Goal: Information Seeking & Learning: Learn about a topic

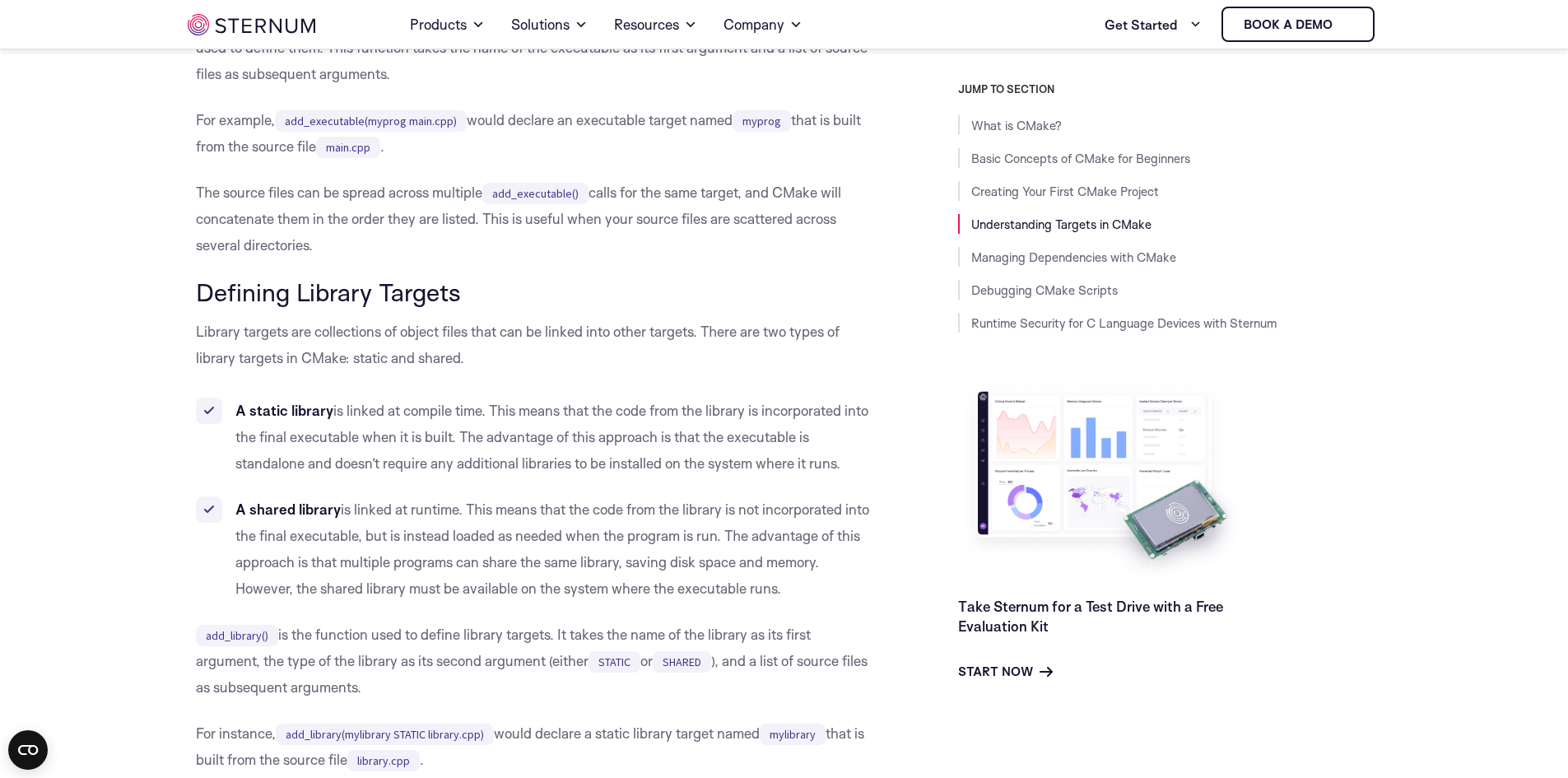
scroll to position [4222, 0]
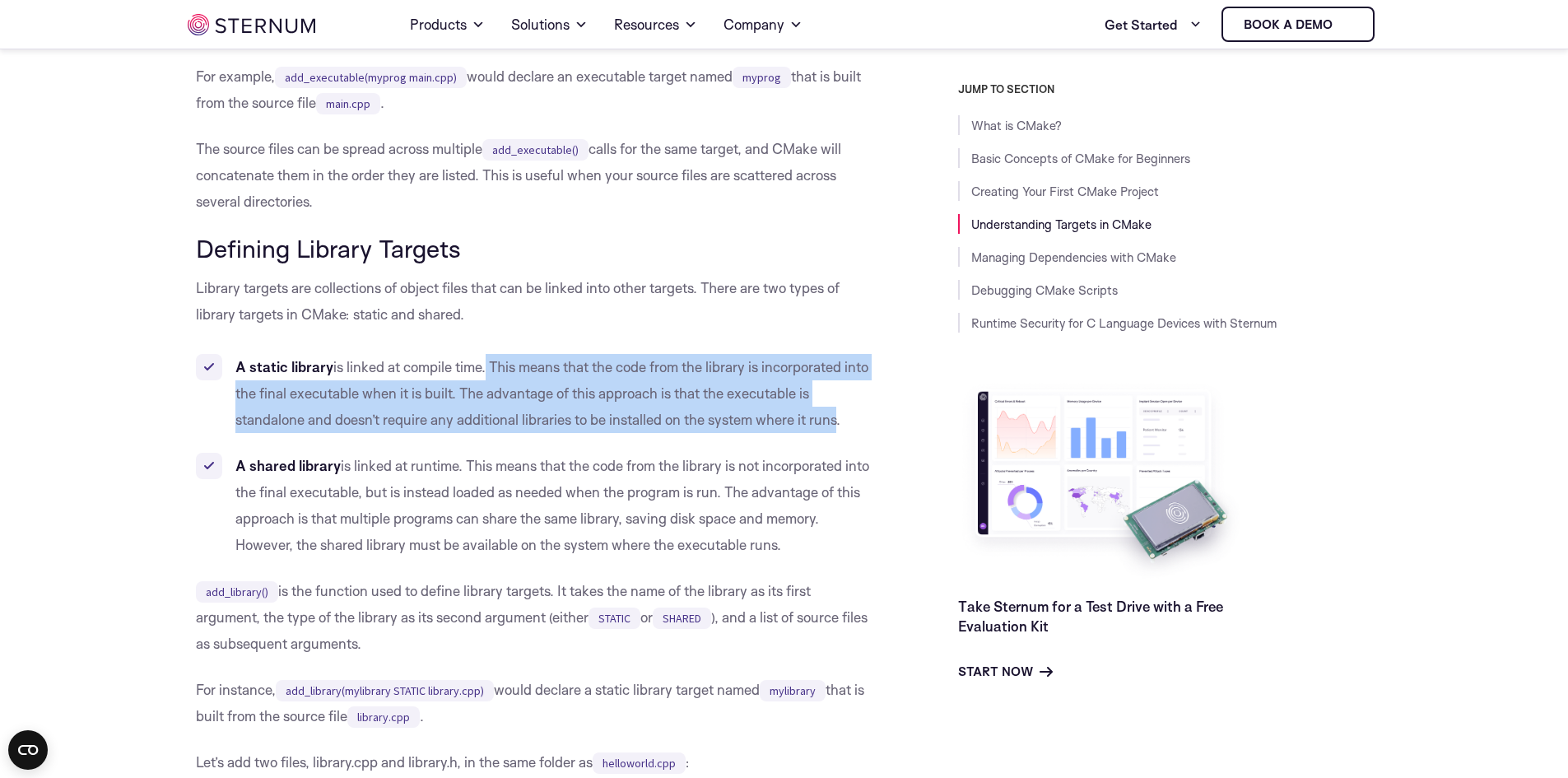
drag, startPoint x: 487, startPoint y: 417, endPoint x: 833, endPoint y: 469, distance: 349.9
click at [833, 433] on li "A static library is linked at compile time. This means that the code from the l…" at bounding box center [536, 393] width 680 height 79
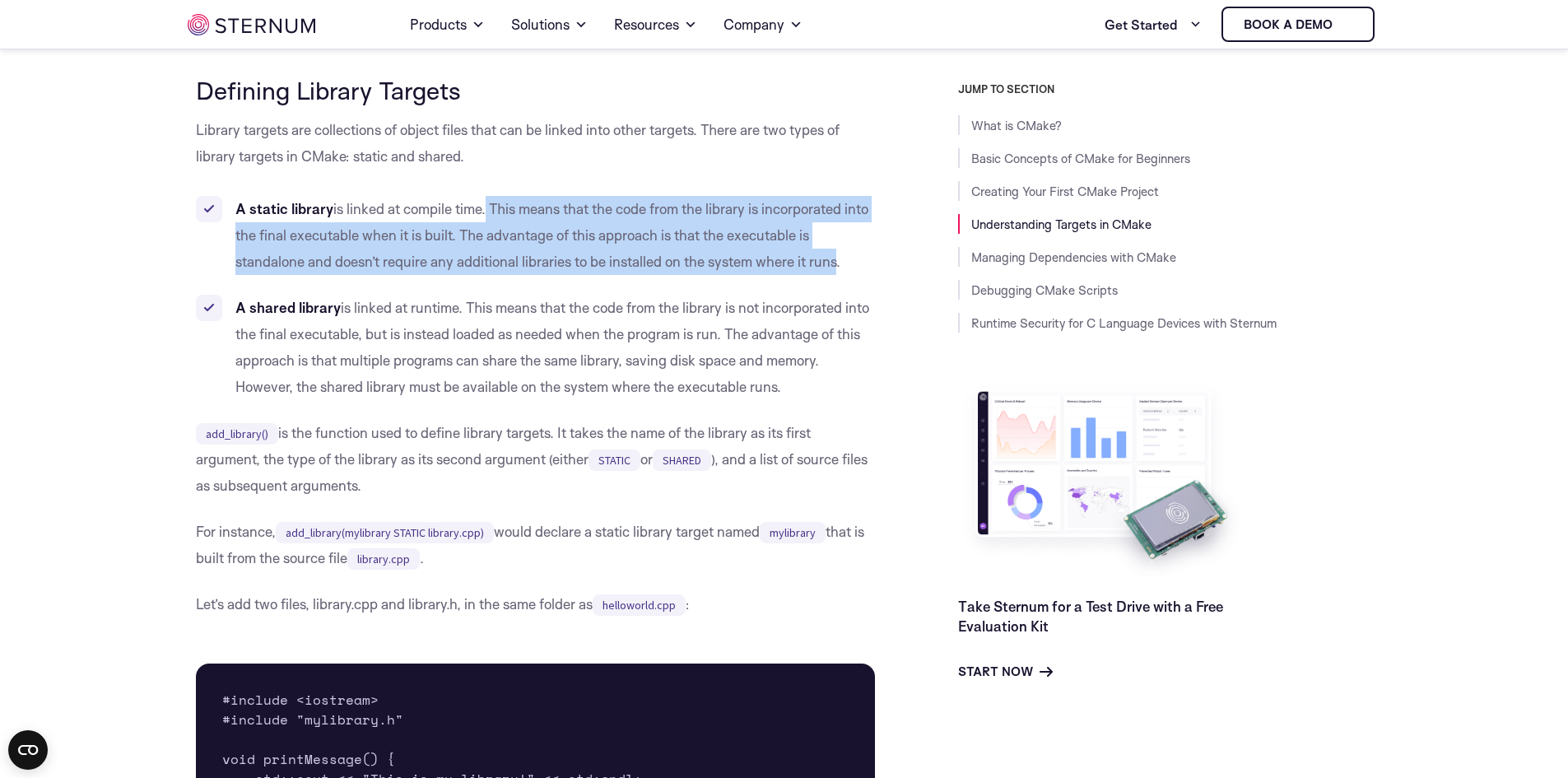
scroll to position [4386, 0]
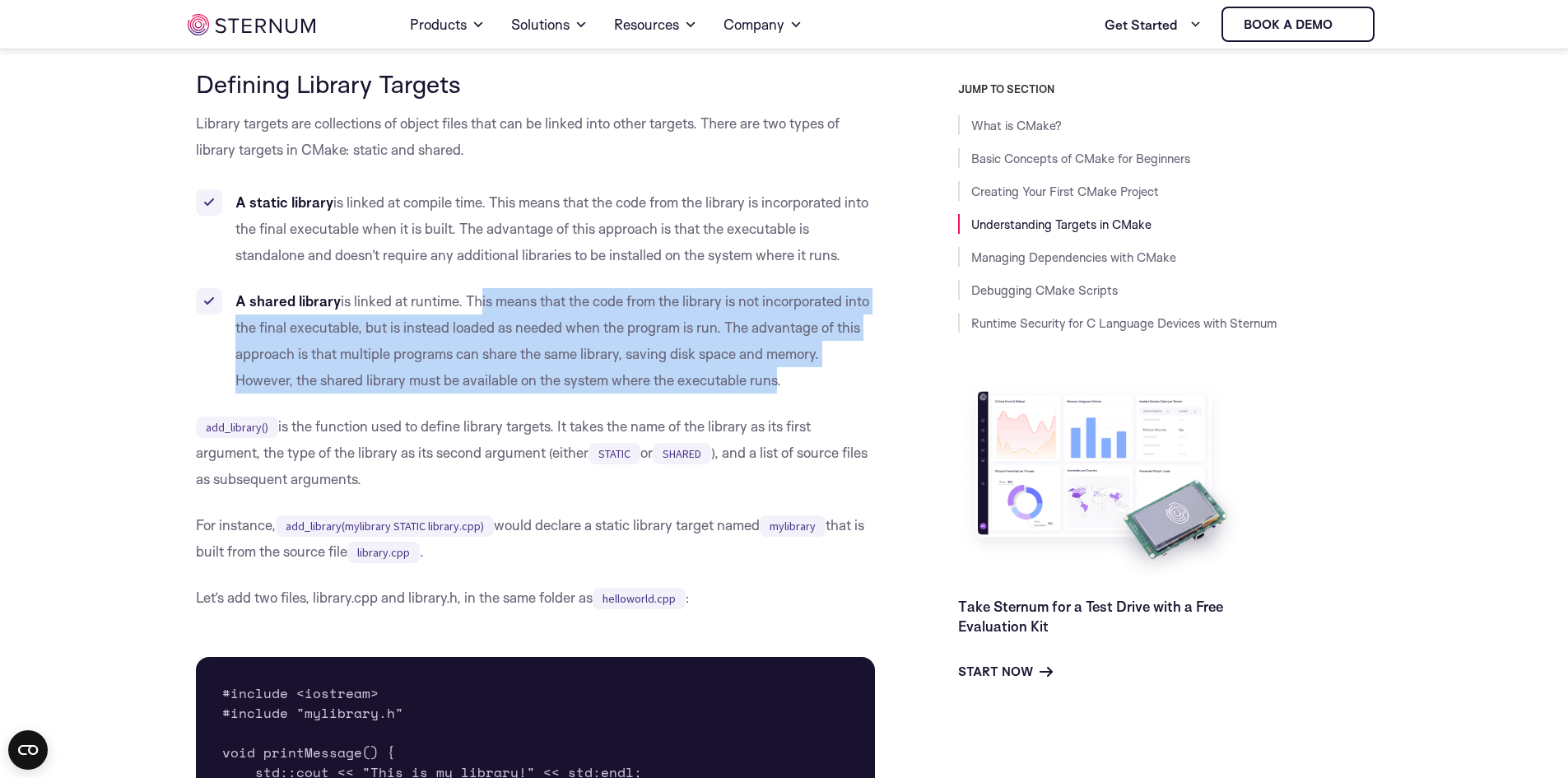
drag, startPoint x: 473, startPoint y: 344, endPoint x: 772, endPoint y: 418, distance: 308.0
click at [772, 393] on li "A shared library is linked at runtime. This means that the code from the librar…" at bounding box center [536, 341] width 680 height 105
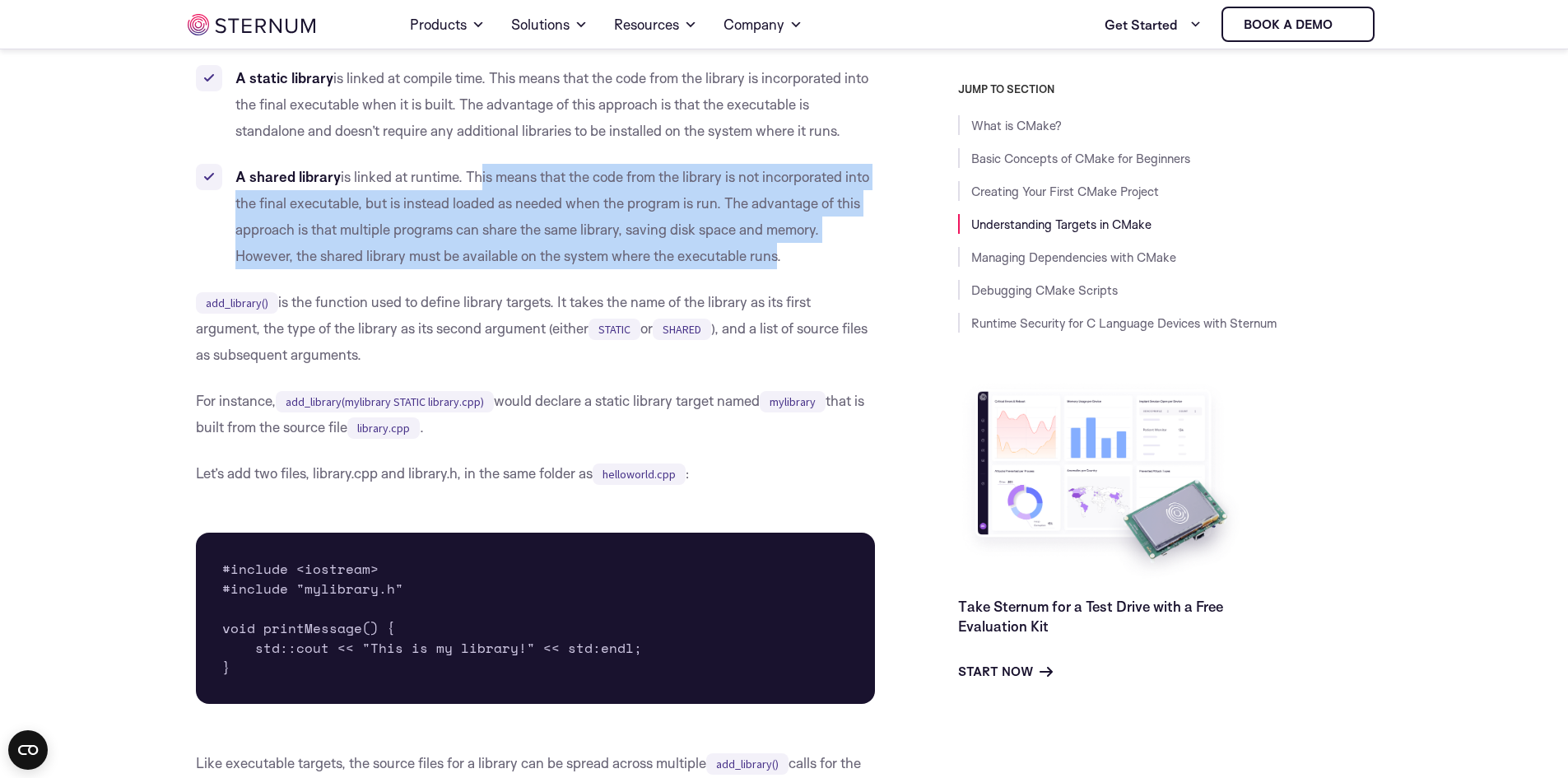
scroll to position [4551, 0]
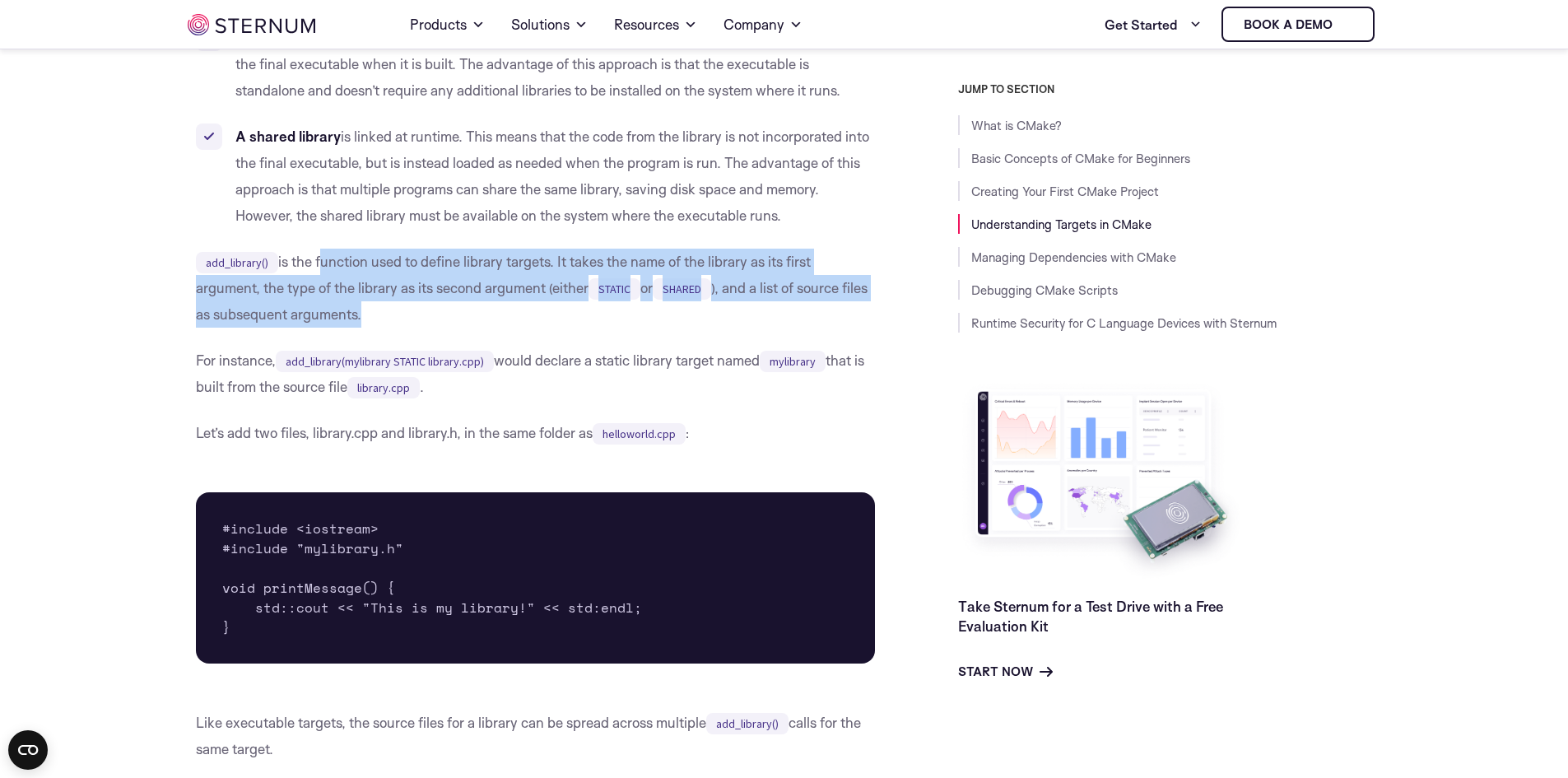
drag, startPoint x: 318, startPoint y: 312, endPoint x: 388, endPoint y: 367, distance: 89.0
click at [388, 327] on p "add_library() is the function used to define library targets. It takes the name…" at bounding box center [536, 288] width 680 height 79
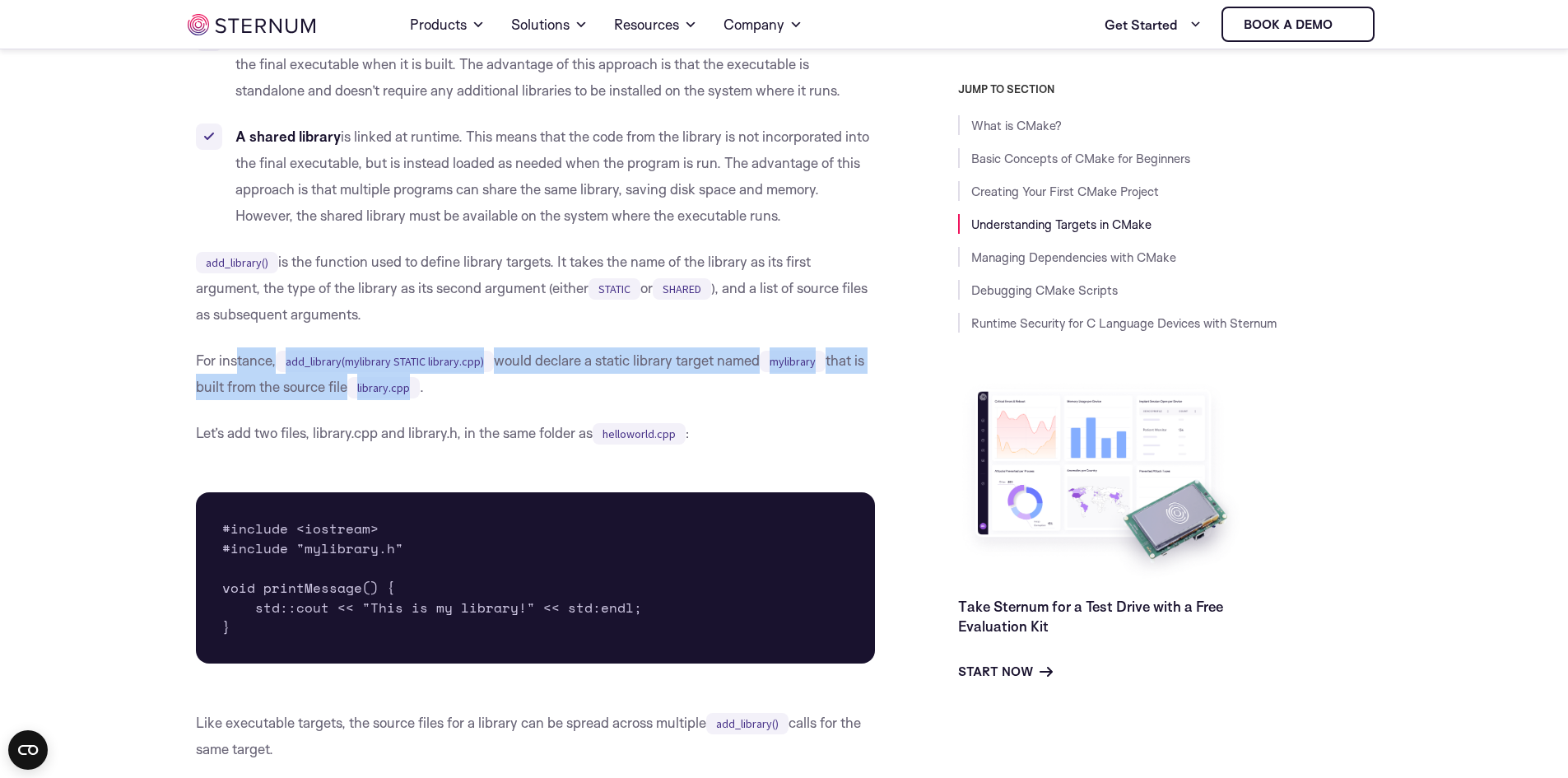
drag, startPoint x: 236, startPoint y: 407, endPoint x: 431, endPoint y: 434, distance: 196.9
click at [431, 400] on p "For instance, add_library(mylibrary STATIC library.cpp) would declare a static …" at bounding box center [536, 373] width 680 height 53
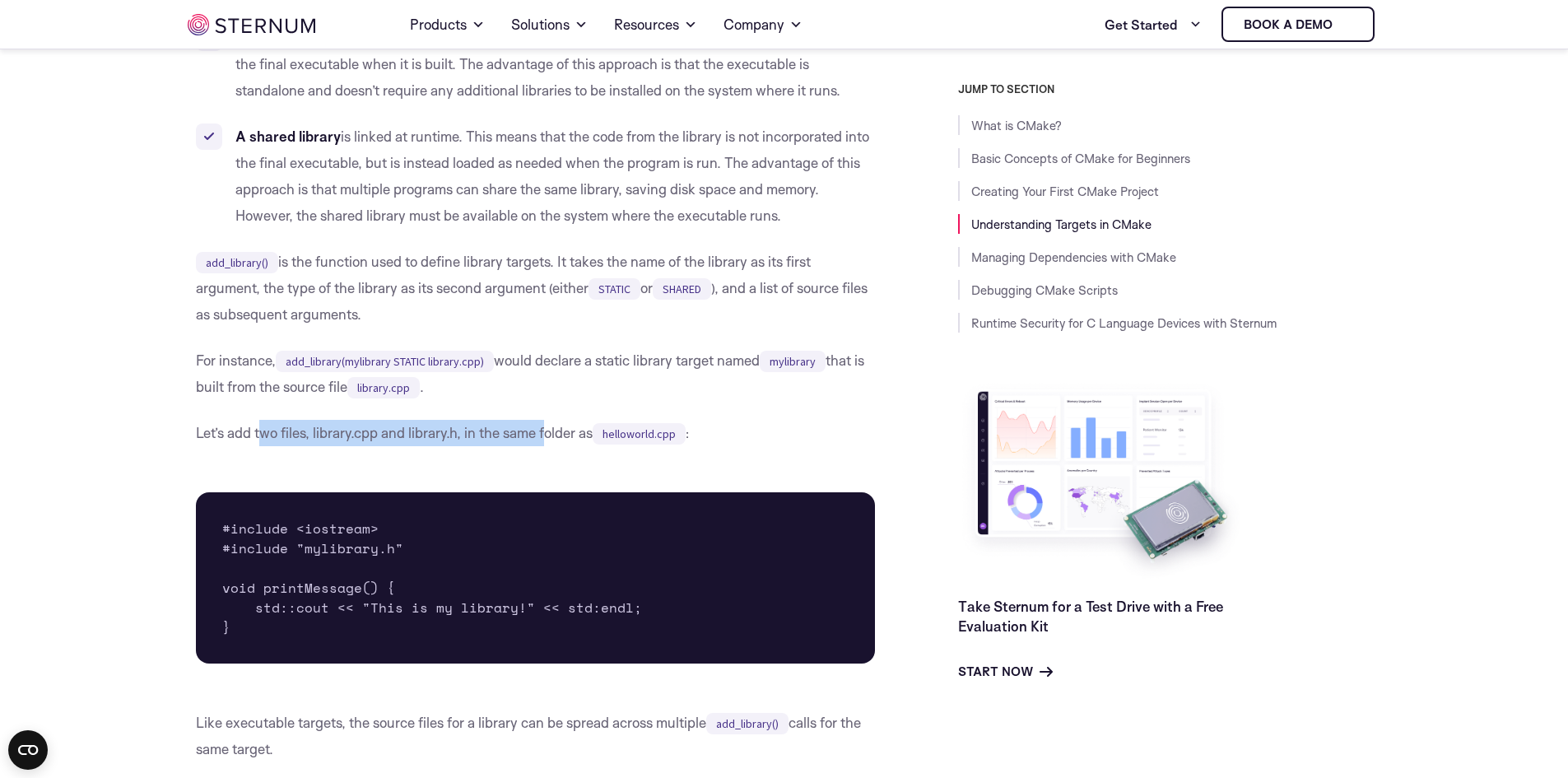
drag, startPoint x: 265, startPoint y: 477, endPoint x: 544, endPoint y: 483, distance: 279.1
click at [544, 446] on p "Let’s add two files, library.cpp and library.h, in the same folder as helloworl…" at bounding box center [536, 433] width 680 height 27
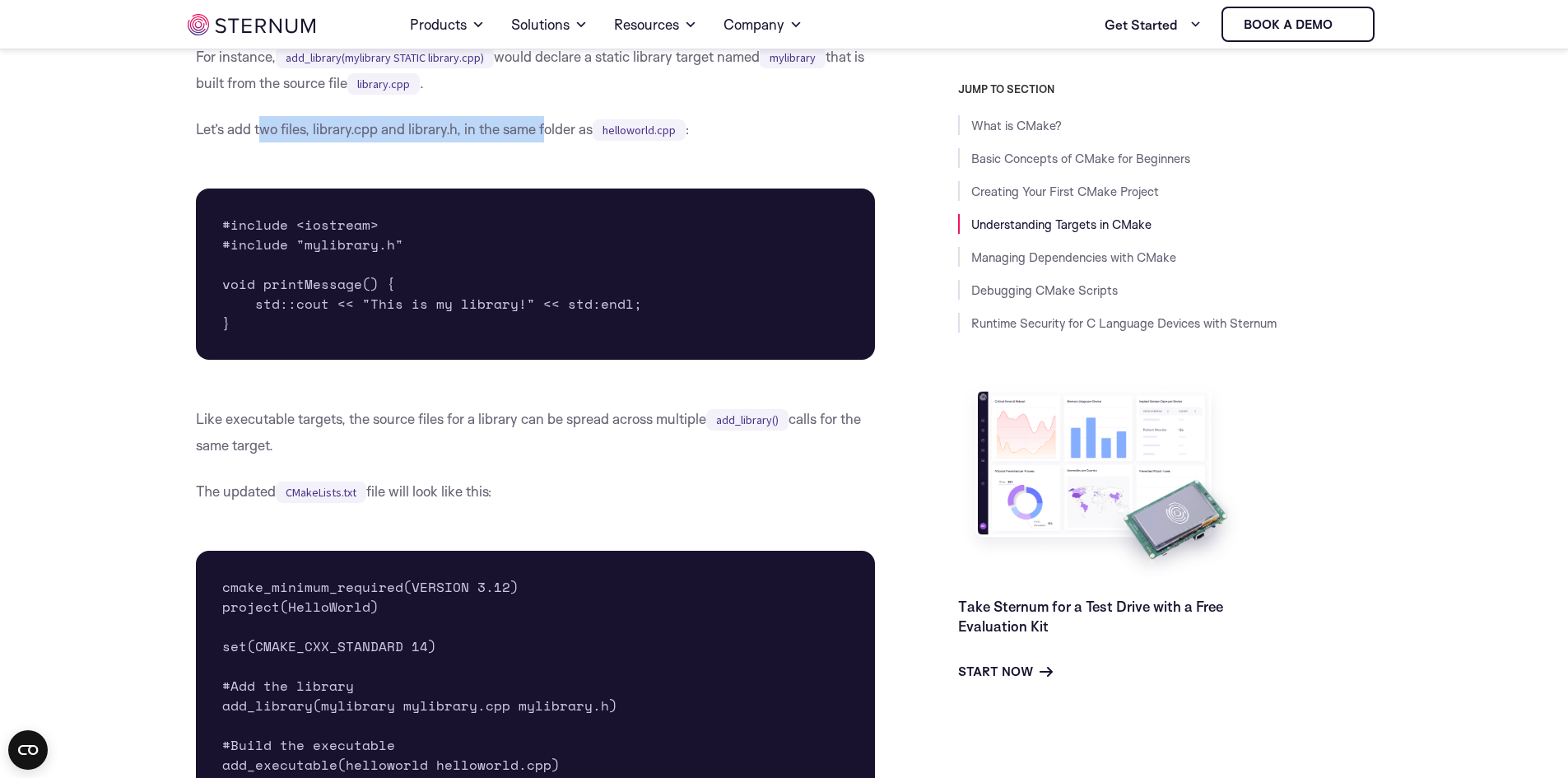
scroll to position [4962, 0]
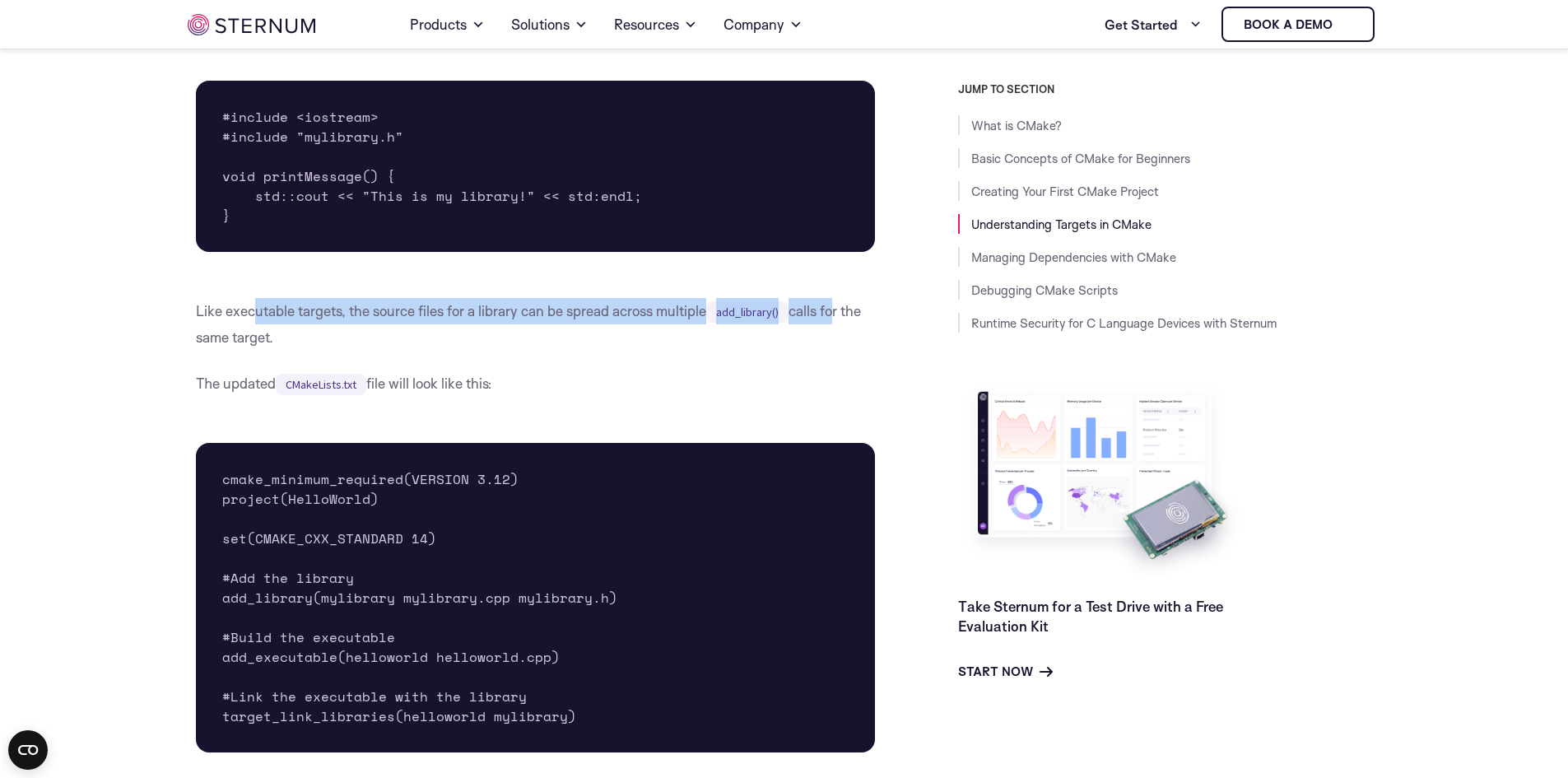
drag, startPoint x: 254, startPoint y: 357, endPoint x: 840, endPoint y: 359, distance: 586.0
click at [840, 351] on p "Like executable targets, the source files for a library can be spread across mu…" at bounding box center [536, 324] width 680 height 53
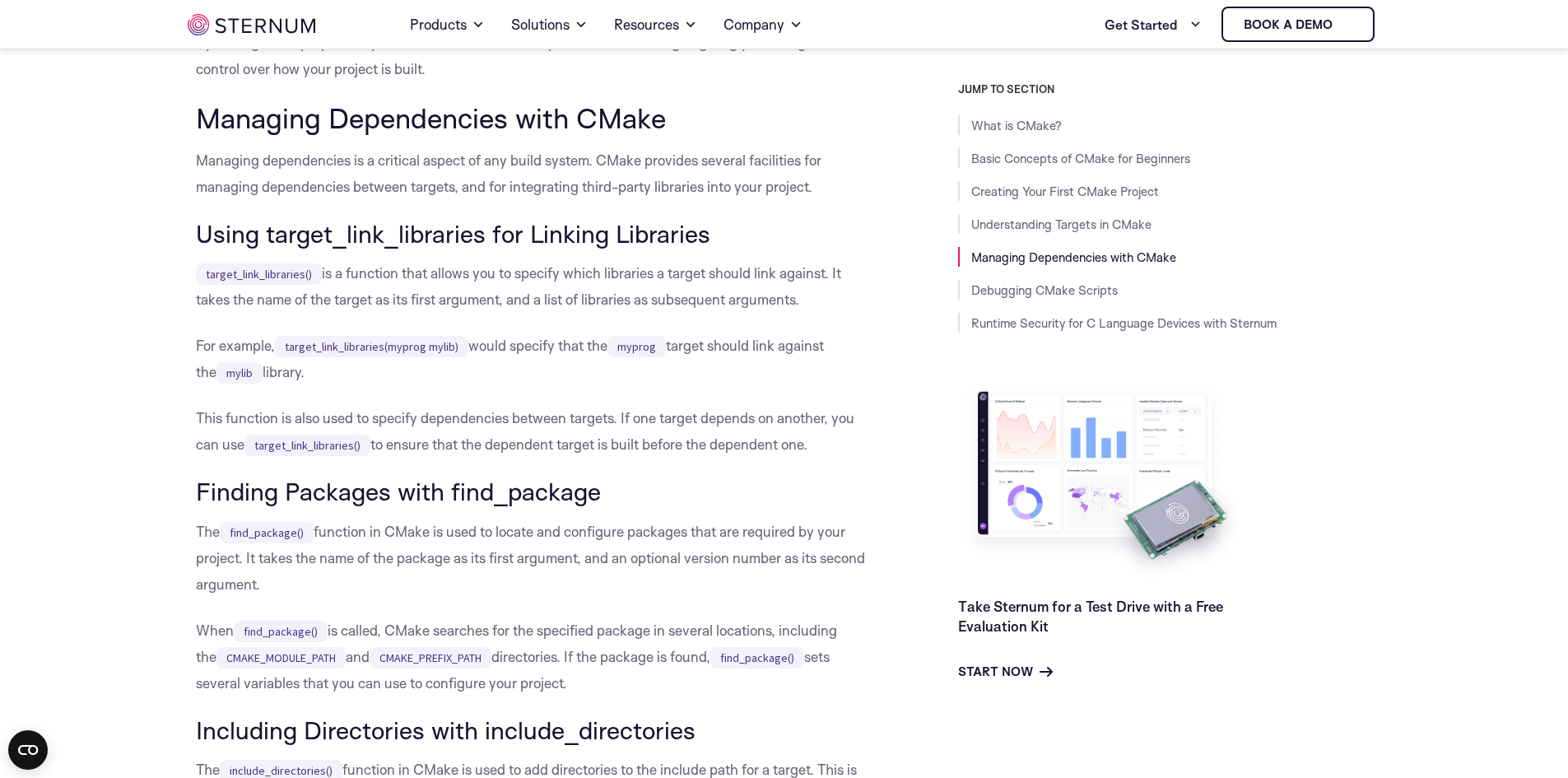
scroll to position [6443, 0]
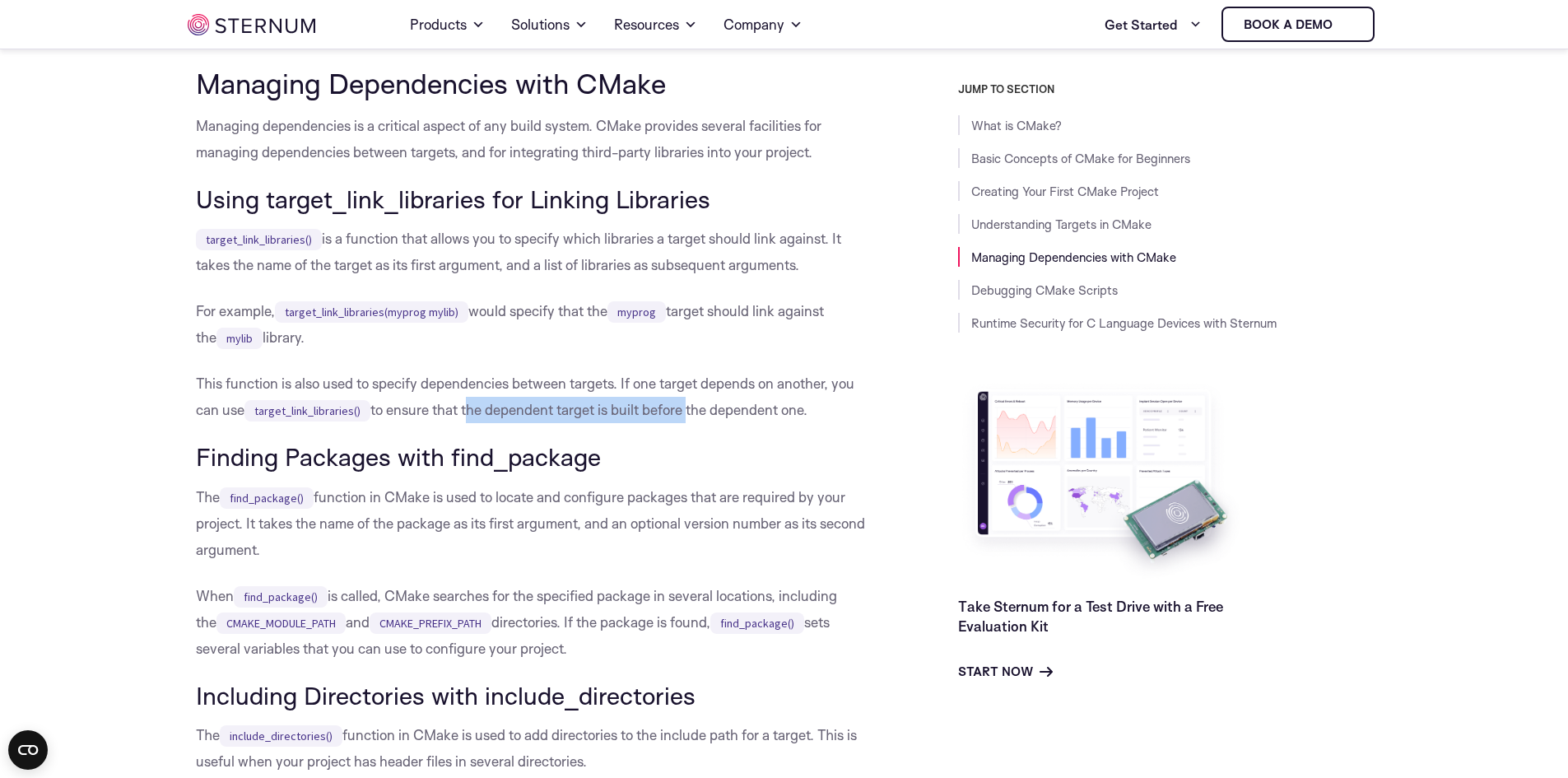
drag, startPoint x: 468, startPoint y: 449, endPoint x: 620, endPoint y: 514, distance: 165.3
click at [692, 423] on p "This function is also used to specify dependencies between targets. If one targ…" at bounding box center [536, 396] width 680 height 53
drag, startPoint x: 400, startPoint y: 510, endPoint x: 551, endPoint y: 517, distance: 151.2
click at [551, 471] on h3 "Finding Packages with find_package" at bounding box center [536, 456] width 680 height 28
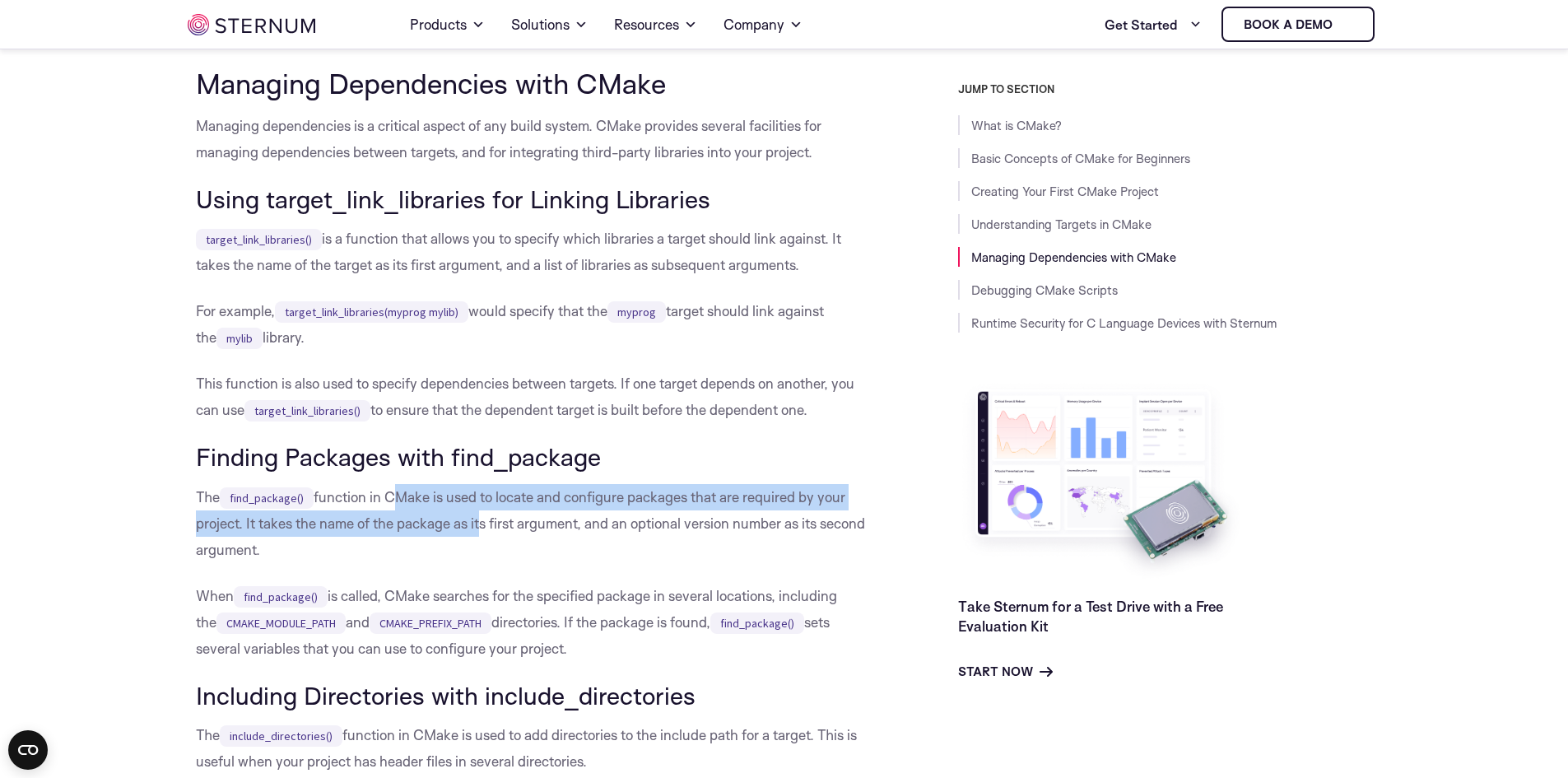
drag, startPoint x: 394, startPoint y: 543, endPoint x: 494, endPoint y: 567, distance: 102.8
click at [484, 563] on p "The find_package() function in CMake is used to locate and configure packages t…" at bounding box center [536, 523] width 680 height 79
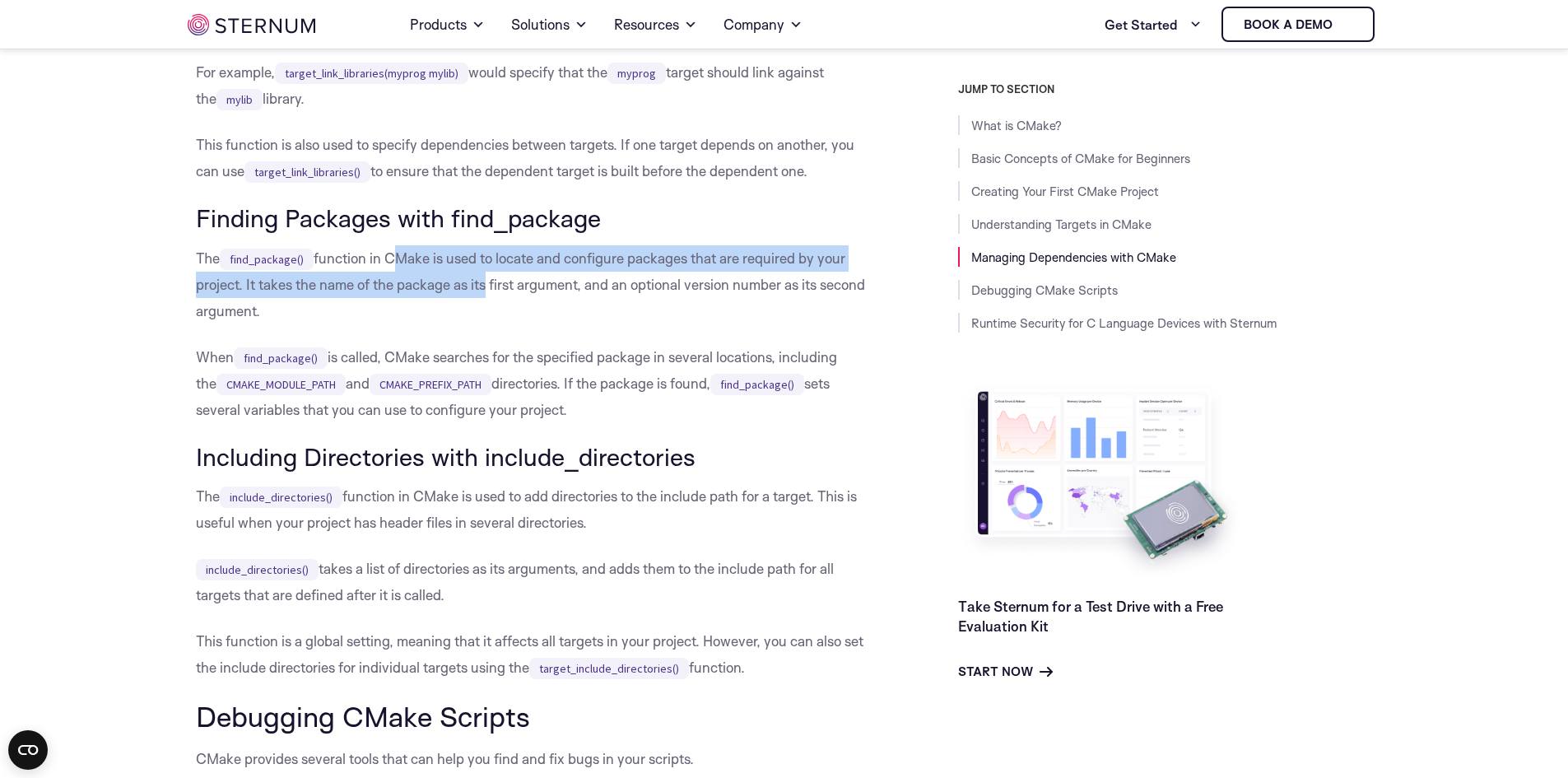
scroll to position [6691, 0]
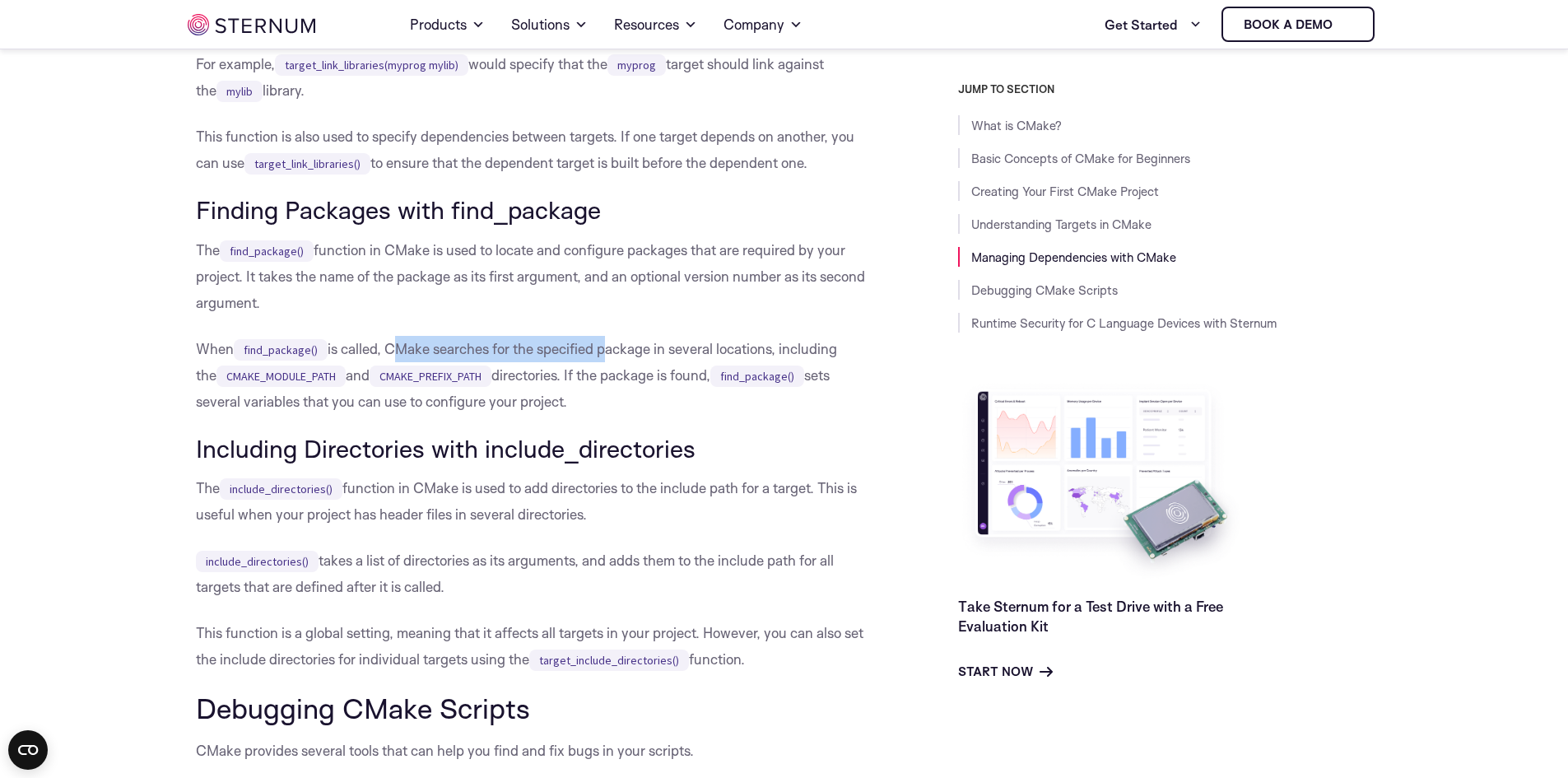
drag, startPoint x: 446, startPoint y: 408, endPoint x: 607, endPoint y: 401, distance: 161.2
click at [607, 401] on p "When find_package() is called, CMake searches for the specified package in seve…" at bounding box center [536, 375] width 680 height 79
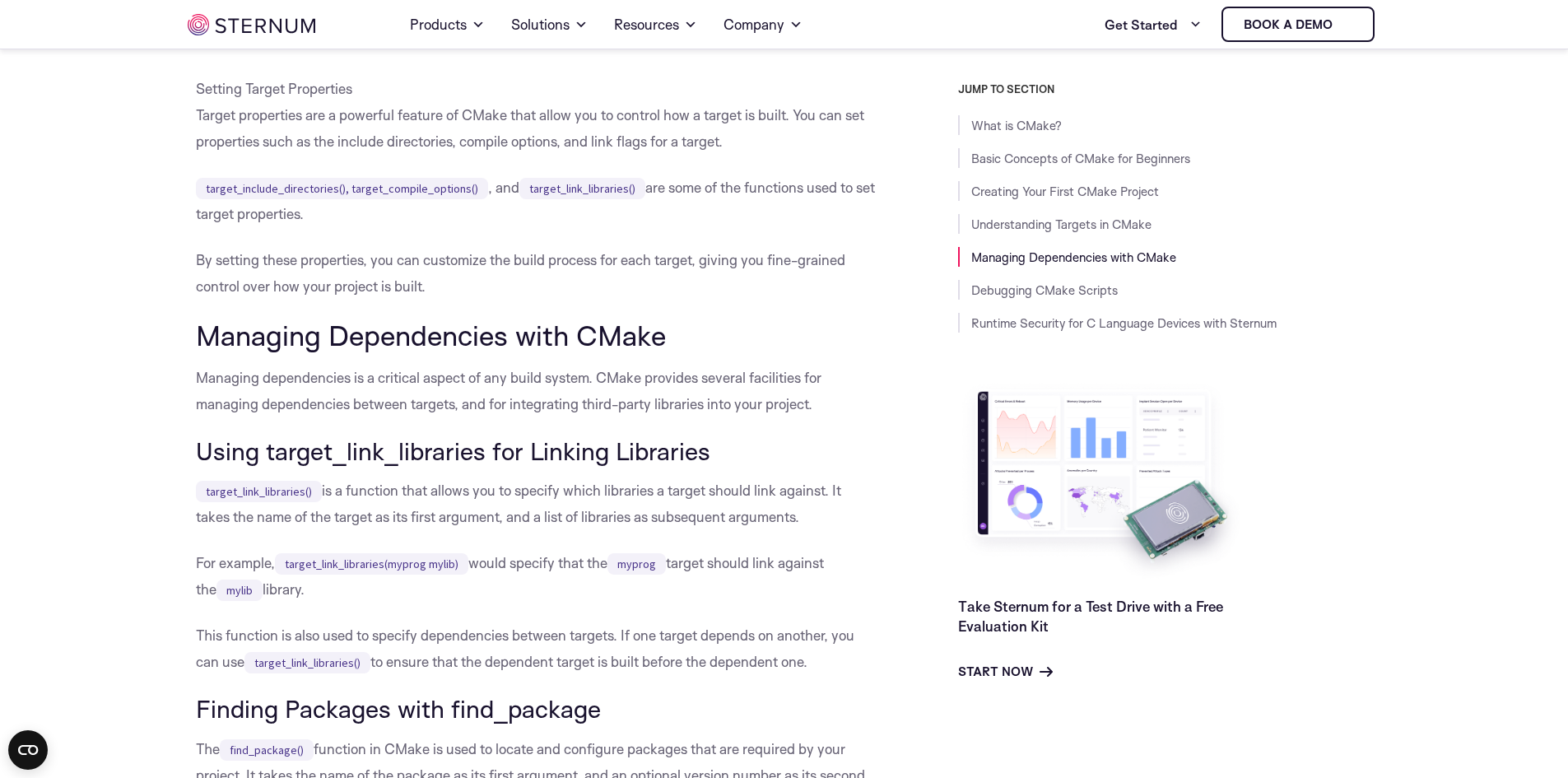
scroll to position [6114, 0]
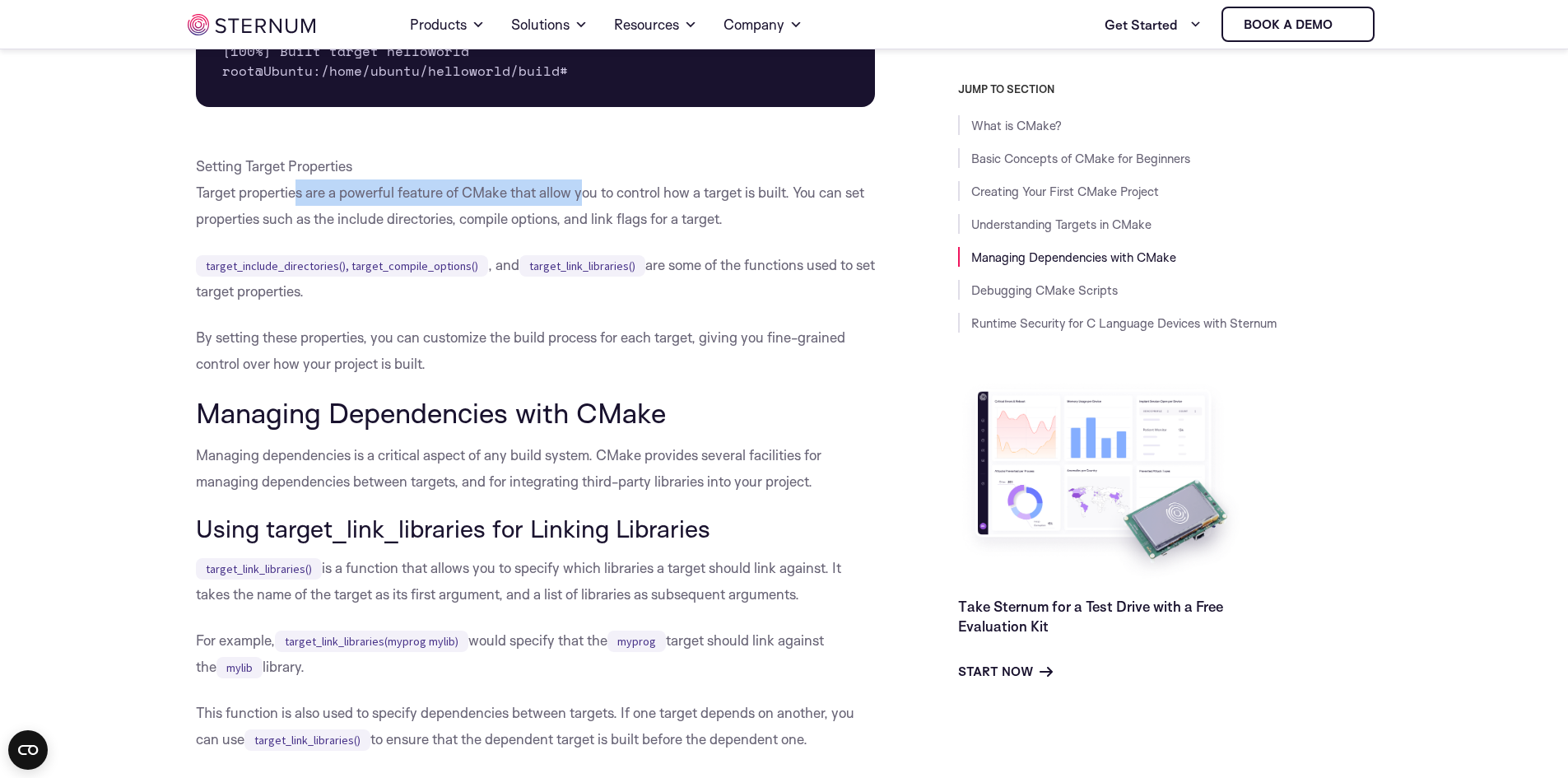
drag, startPoint x: 299, startPoint y: 244, endPoint x: 588, endPoint y: 244, distance: 289.0
click at [588, 232] on p "Setting Target Properties Target properties are a powerful feature of CMake tha…" at bounding box center [536, 193] width 680 height 79
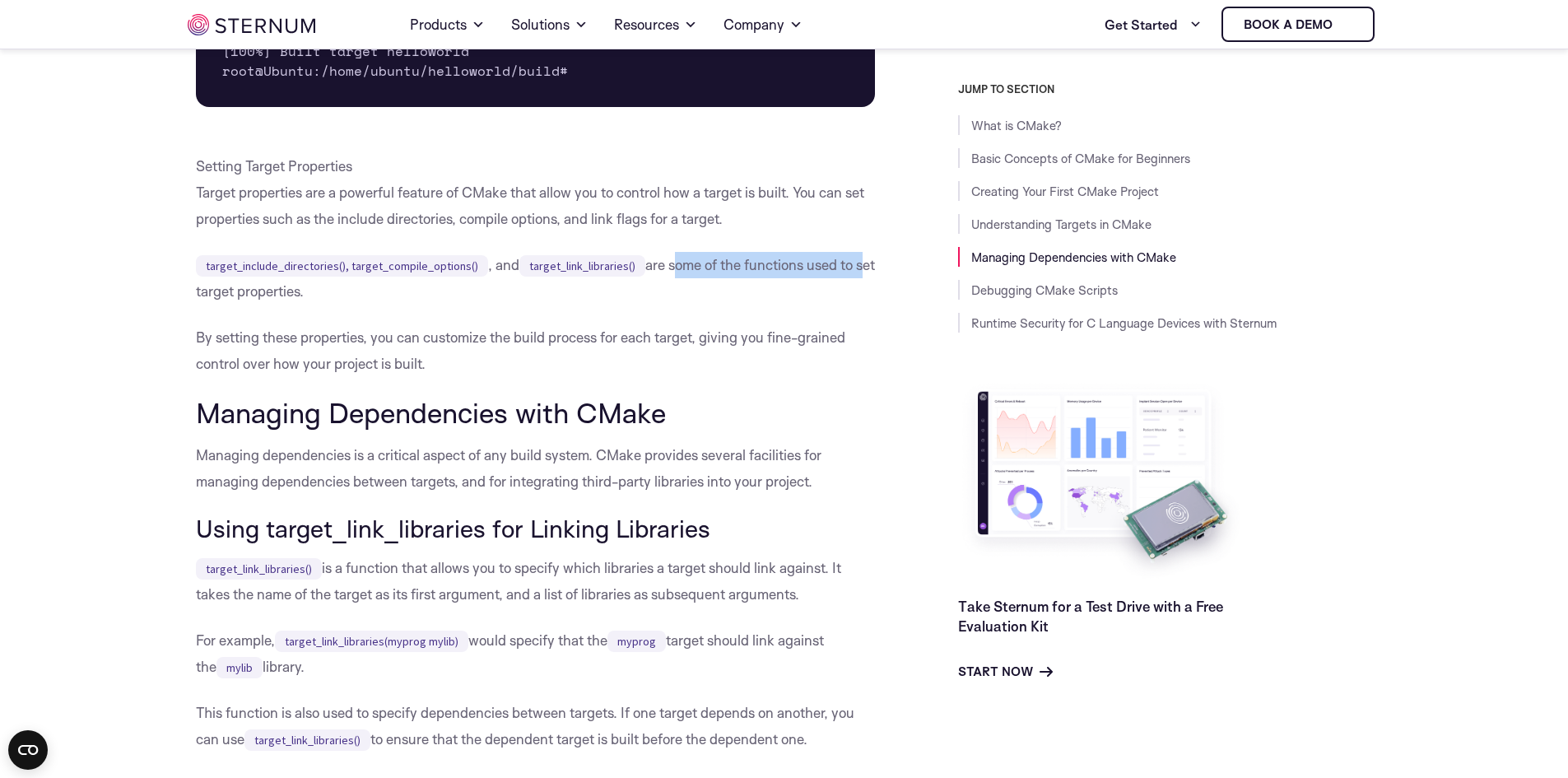
drag, startPoint x: 661, startPoint y: 314, endPoint x: 854, endPoint y: 317, distance: 193.0
click at [854, 304] on p "target_include_directories(), target_compile_options() , and target_link_librar…" at bounding box center [536, 277] width 680 height 53
click at [678, 304] on p "target_include_directories(), target_compile_options() , and target_link_librar…" at bounding box center [536, 277] width 680 height 53
drag, startPoint x: 690, startPoint y: 319, endPoint x: 798, endPoint y: 323, distance: 108.1
click at [798, 304] on p "target_include_directories(), target_compile_options() , and target_link_librar…" at bounding box center [536, 277] width 680 height 53
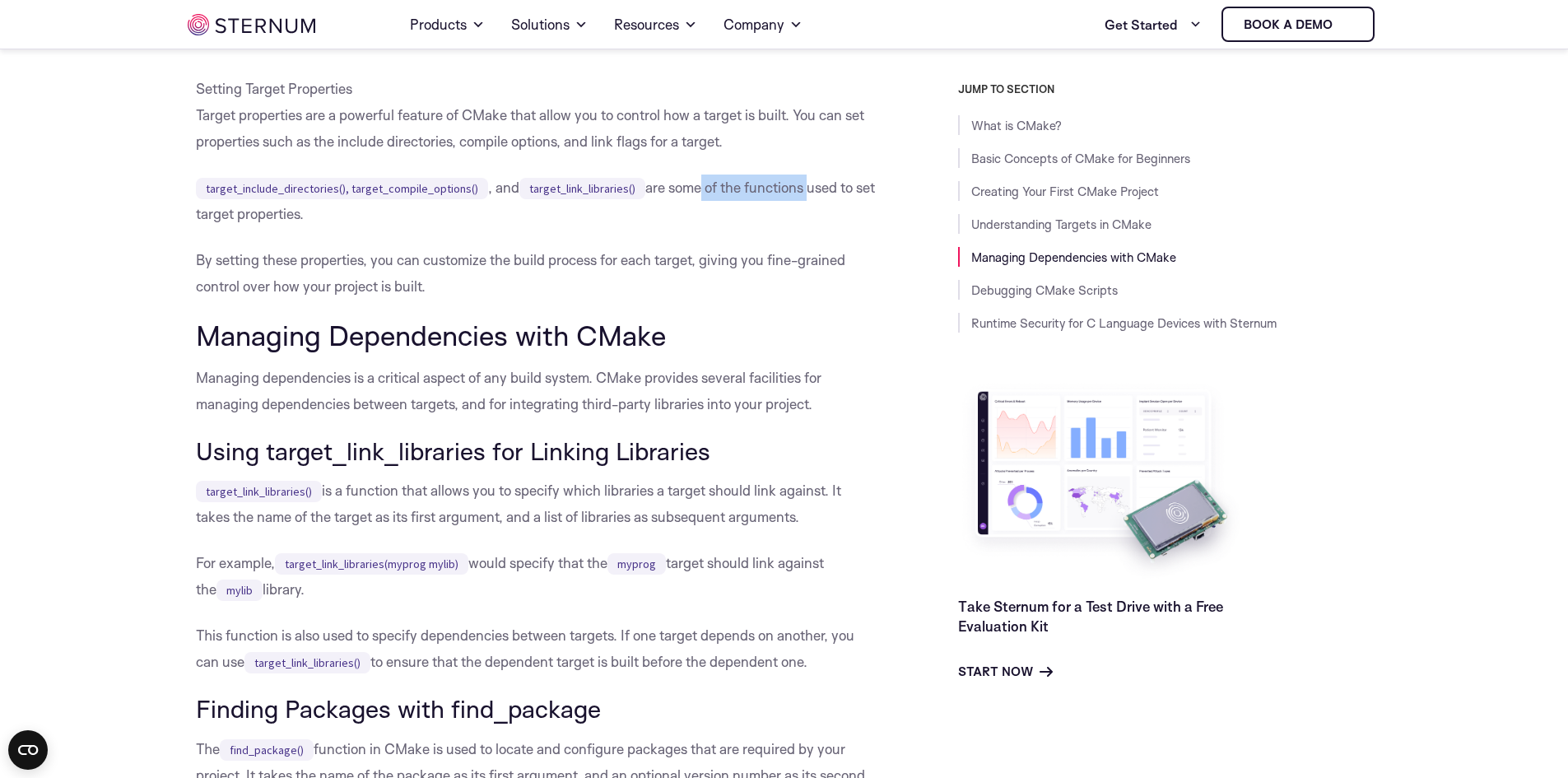
scroll to position [6279, 0]
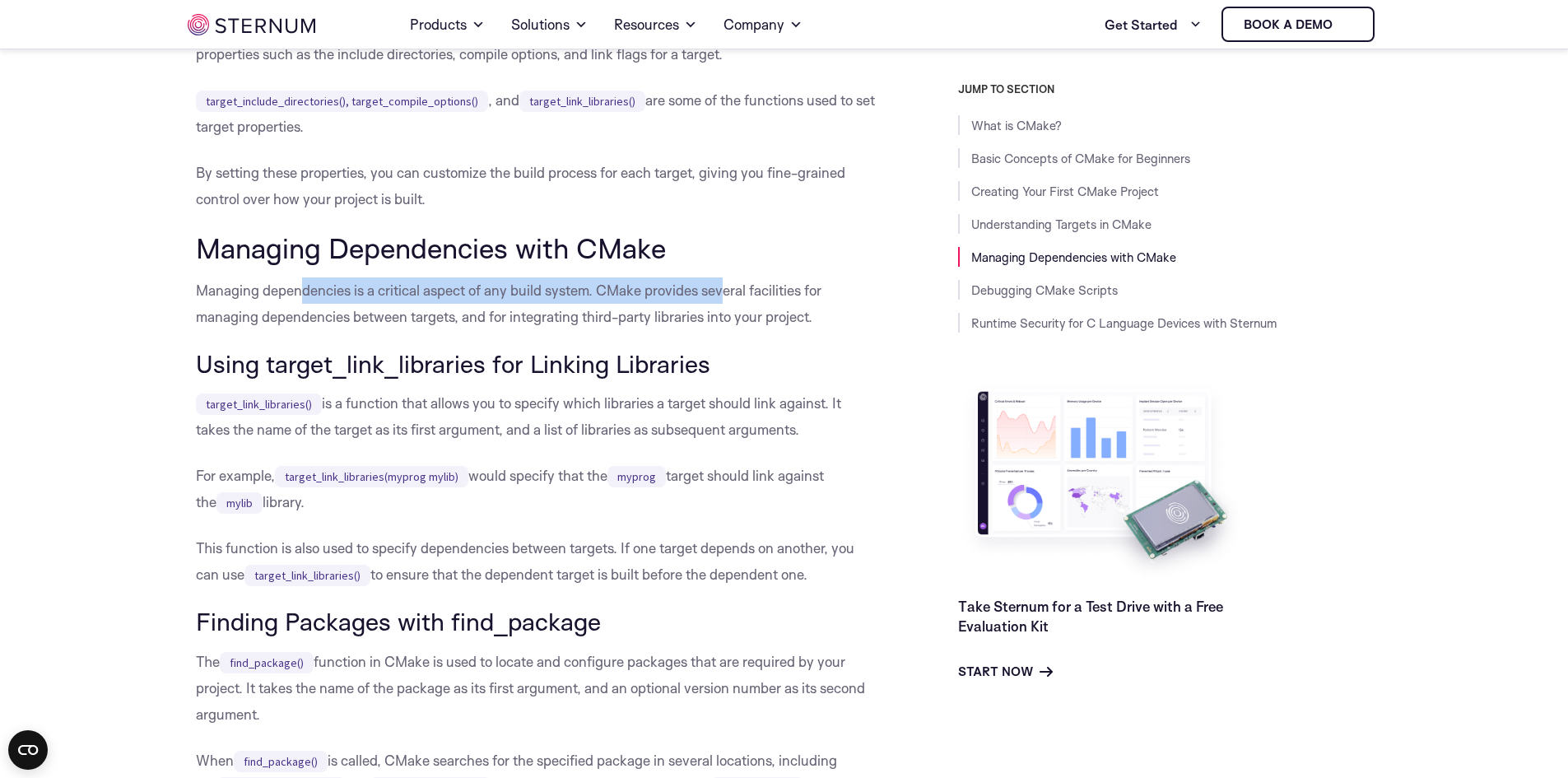
drag, startPoint x: 303, startPoint y: 329, endPoint x: 727, endPoint y: 344, distance: 424.3
click at [727, 330] on p "Managing dependencies is a critical aspect of any build system. CMake provides …" at bounding box center [536, 303] width 680 height 53
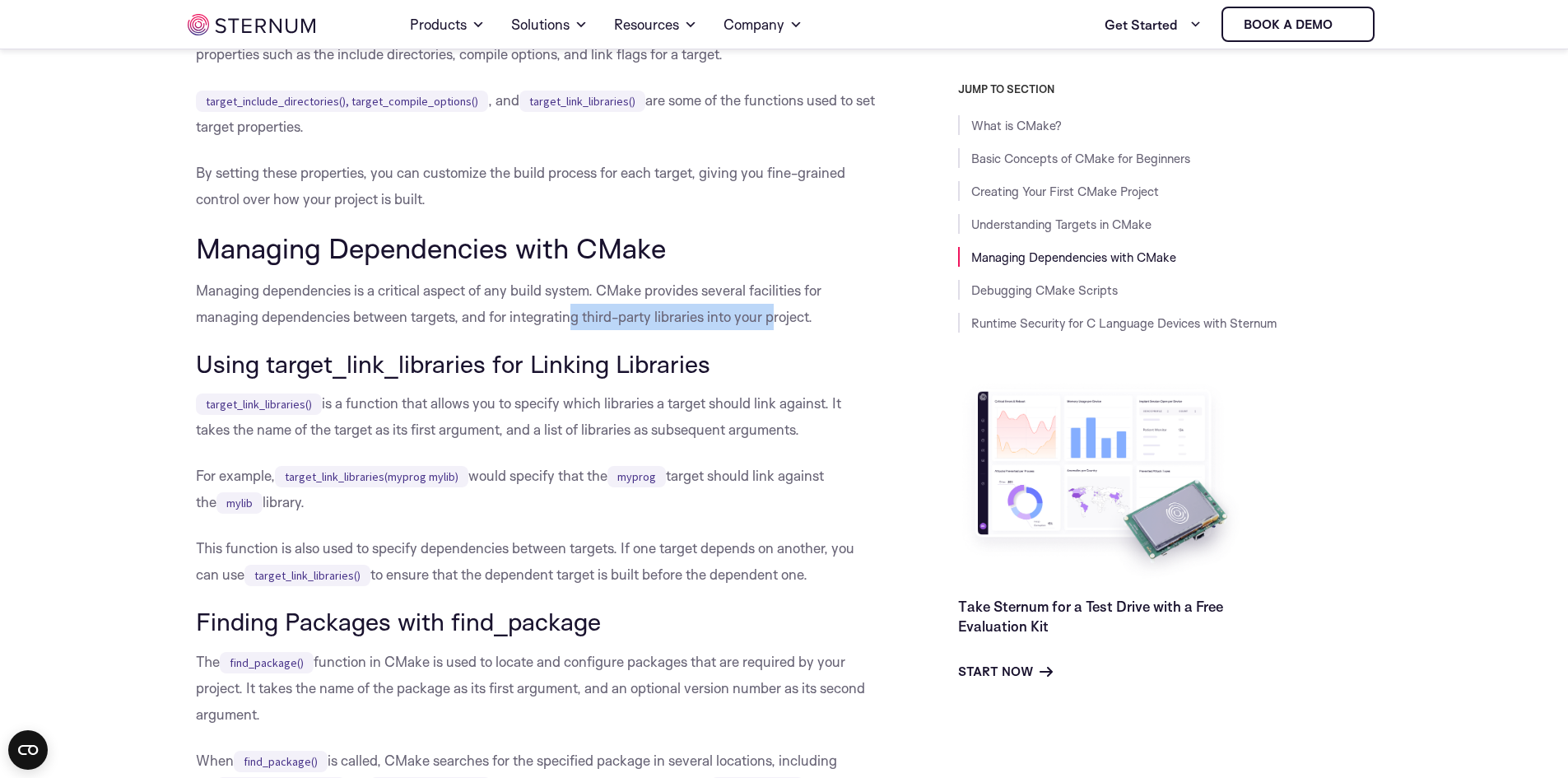
drag, startPoint x: 574, startPoint y: 367, endPoint x: 772, endPoint y: 363, distance: 198.0
click at [772, 330] on p "Managing dependencies is a critical aspect of any build system. CMake provides …" at bounding box center [536, 303] width 680 height 53
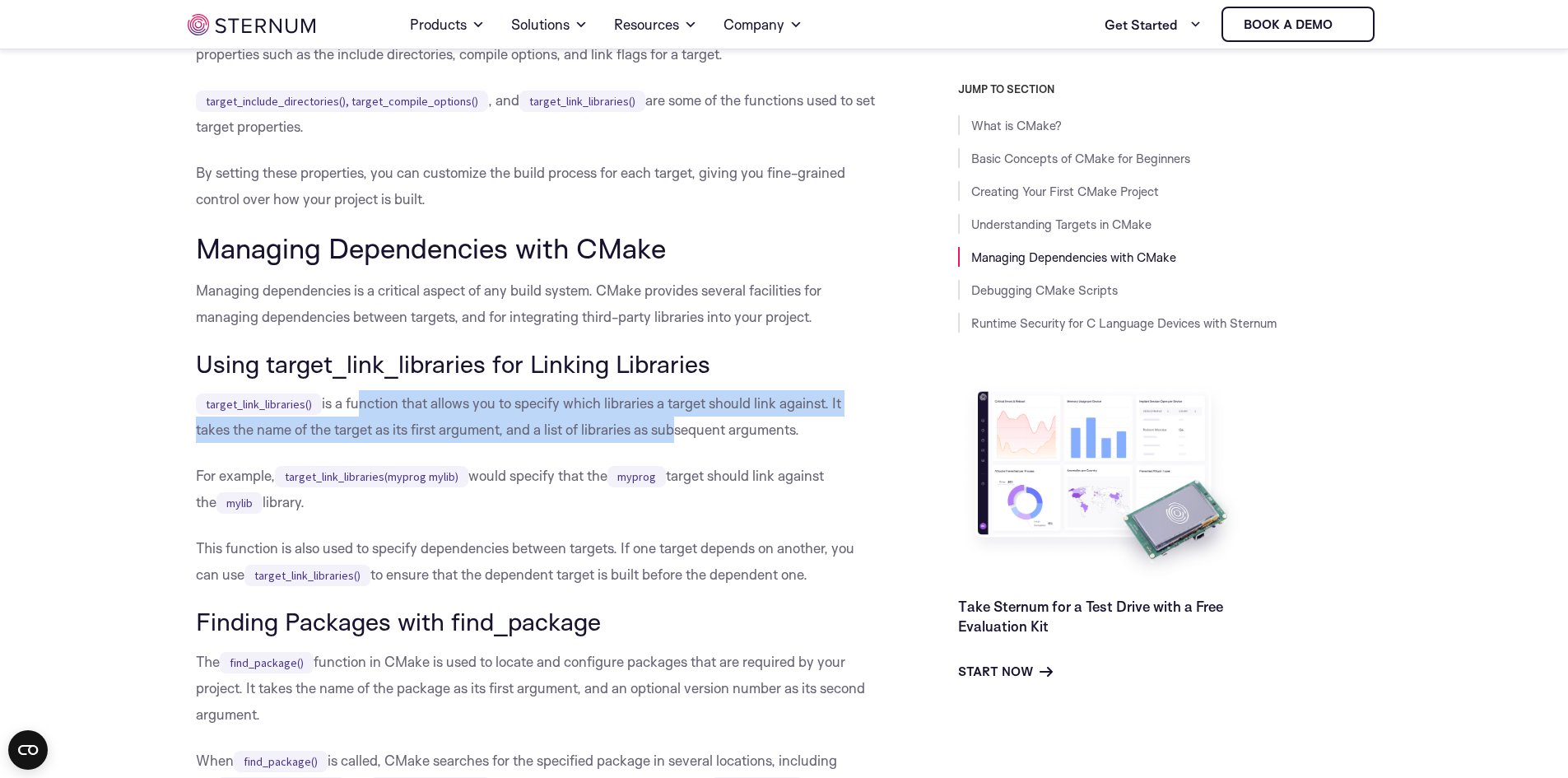
drag, startPoint x: 356, startPoint y: 439, endPoint x: 671, endPoint y: 468, distance: 316.3
click at [671, 443] on p "target_link_libraries() is a function that allows you to specify which librarie…" at bounding box center [536, 416] width 680 height 53
click at [393, 443] on p "target_link_libraries() is a function that allows you to specify which librarie…" at bounding box center [536, 416] width 680 height 53
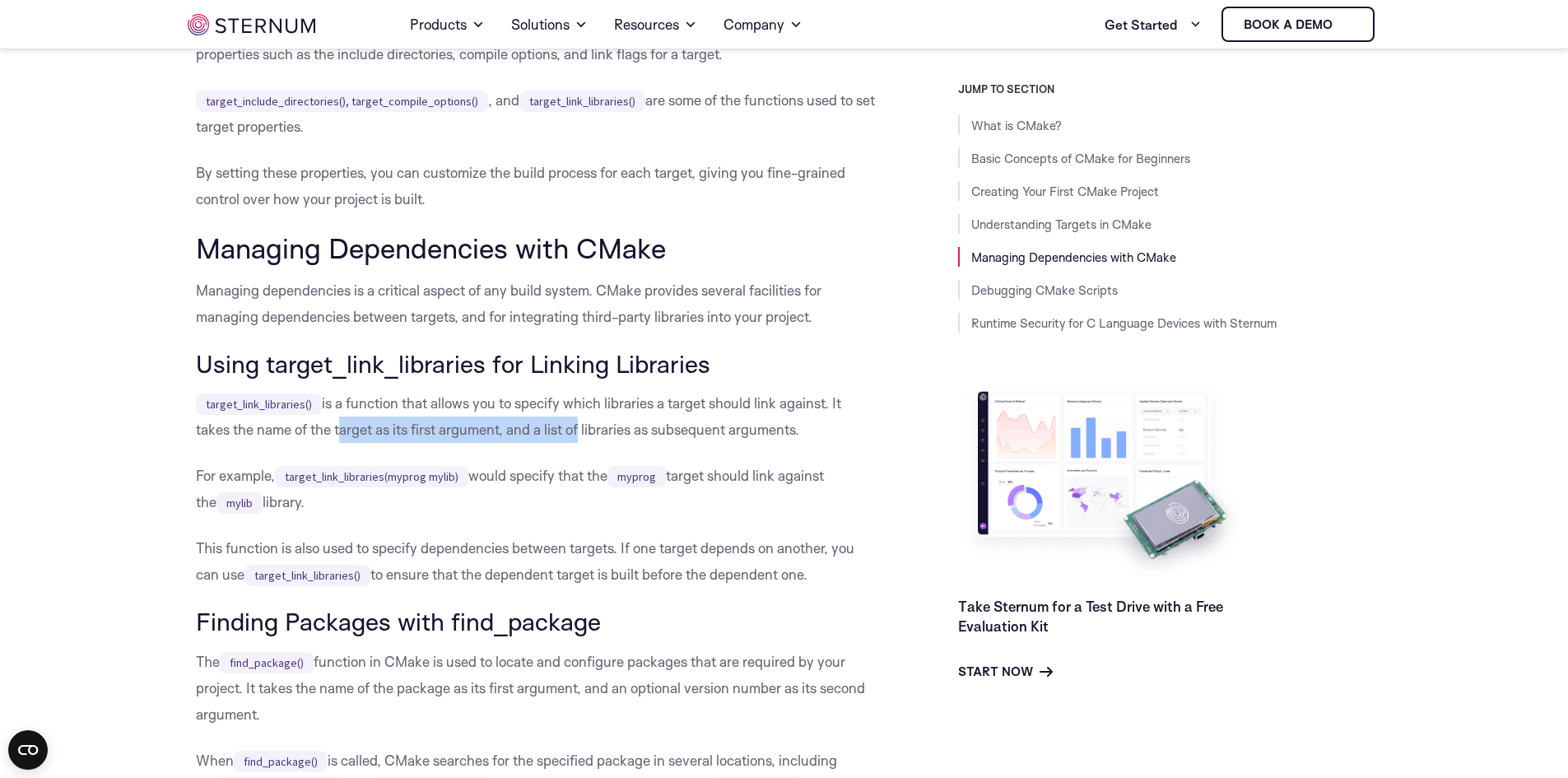
drag, startPoint x: 338, startPoint y: 473, endPoint x: 575, endPoint y: 474, distance: 237.0
click at [575, 443] on p "target_link_libraries() is a function that allows you to specify which librarie…" at bounding box center [536, 416] width 680 height 53
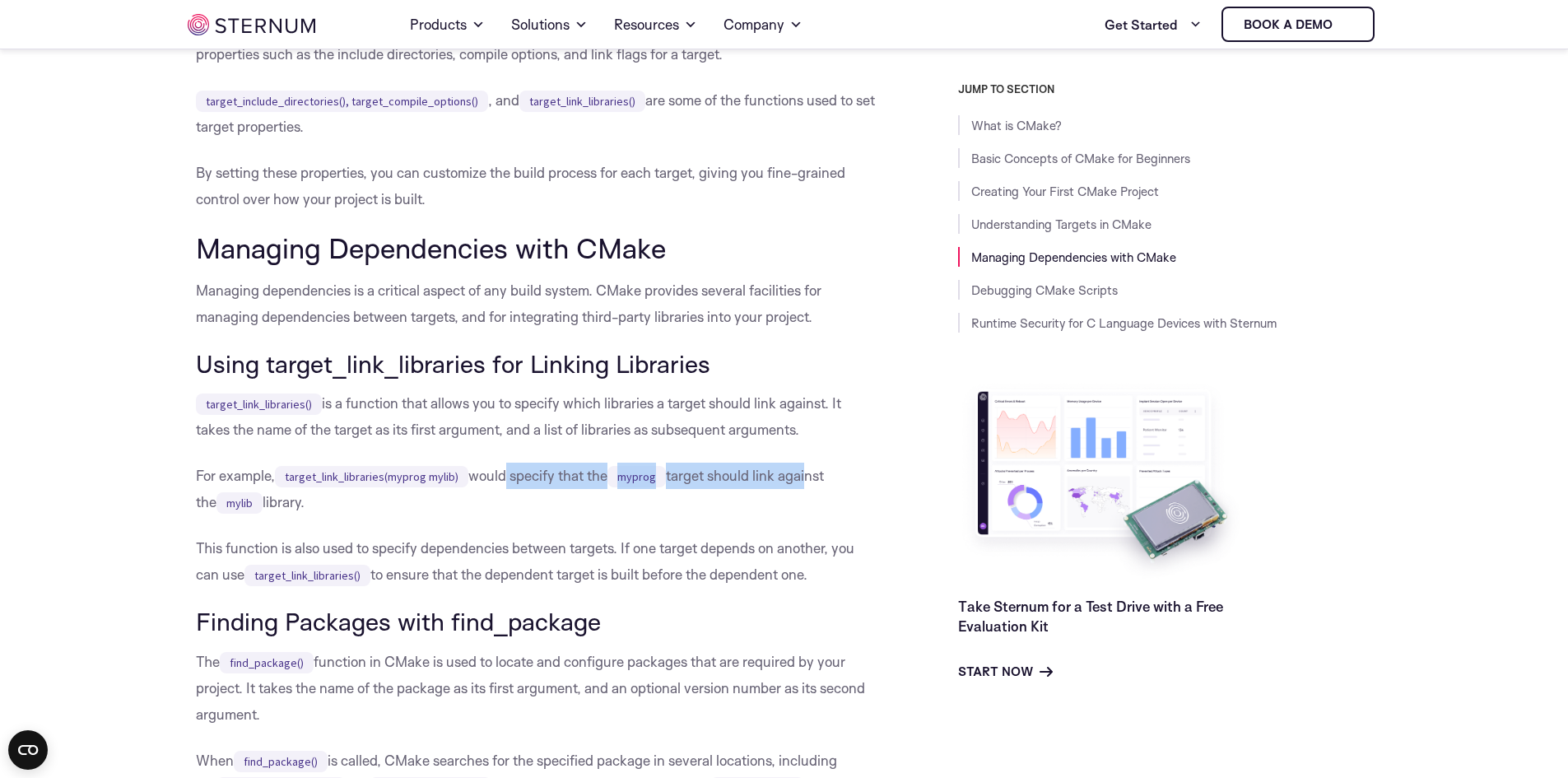
drag, startPoint x: 503, startPoint y: 526, endPoint x: 811, endPoint y: 531, distance: 308.0
click at [810, 516] on p "For example, target_link_libraries(myprog mylib) would specify that the myprog …" at bounding box center [536, 488] width 680 height 53
drag, startPoint x: 709, startPoint y: 547, endPoint x: 688, endPoint y: 553, distance: 21.8
click at [708, 516] on p "For example, target_link_libraries(myprog mylib) would specify that the myprog …" at bounding box center [536, 488] width 680 height 53
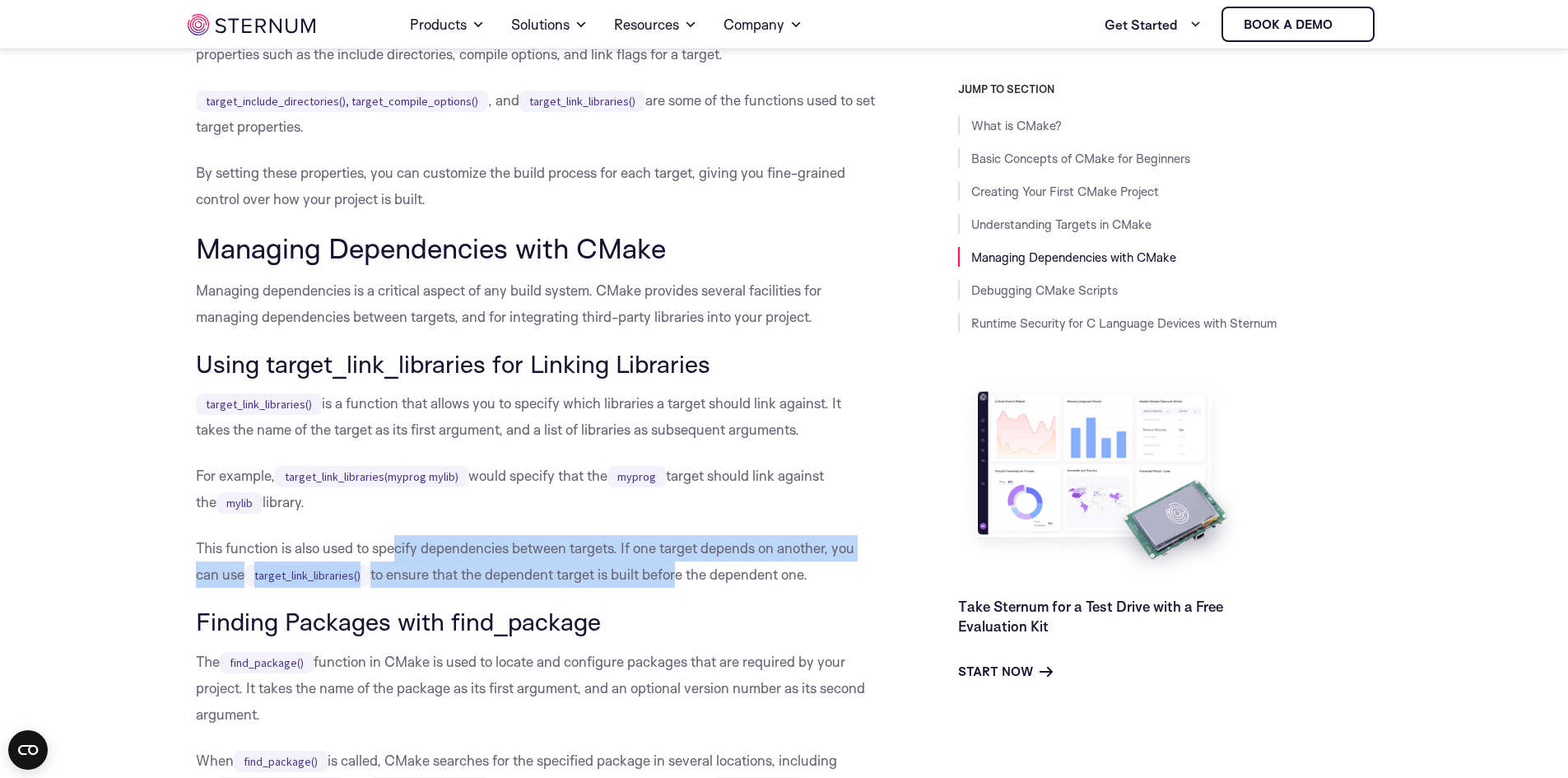
drag, startPoint x: 397, startPoint y: 592, endPoint x: 676, endPoint y: 611, distance: 279.6
click at [676, 588] on p "This function is also used to specify dependencies between targets. If one targ…" at bounding box center [536, 561] width 680 height 53
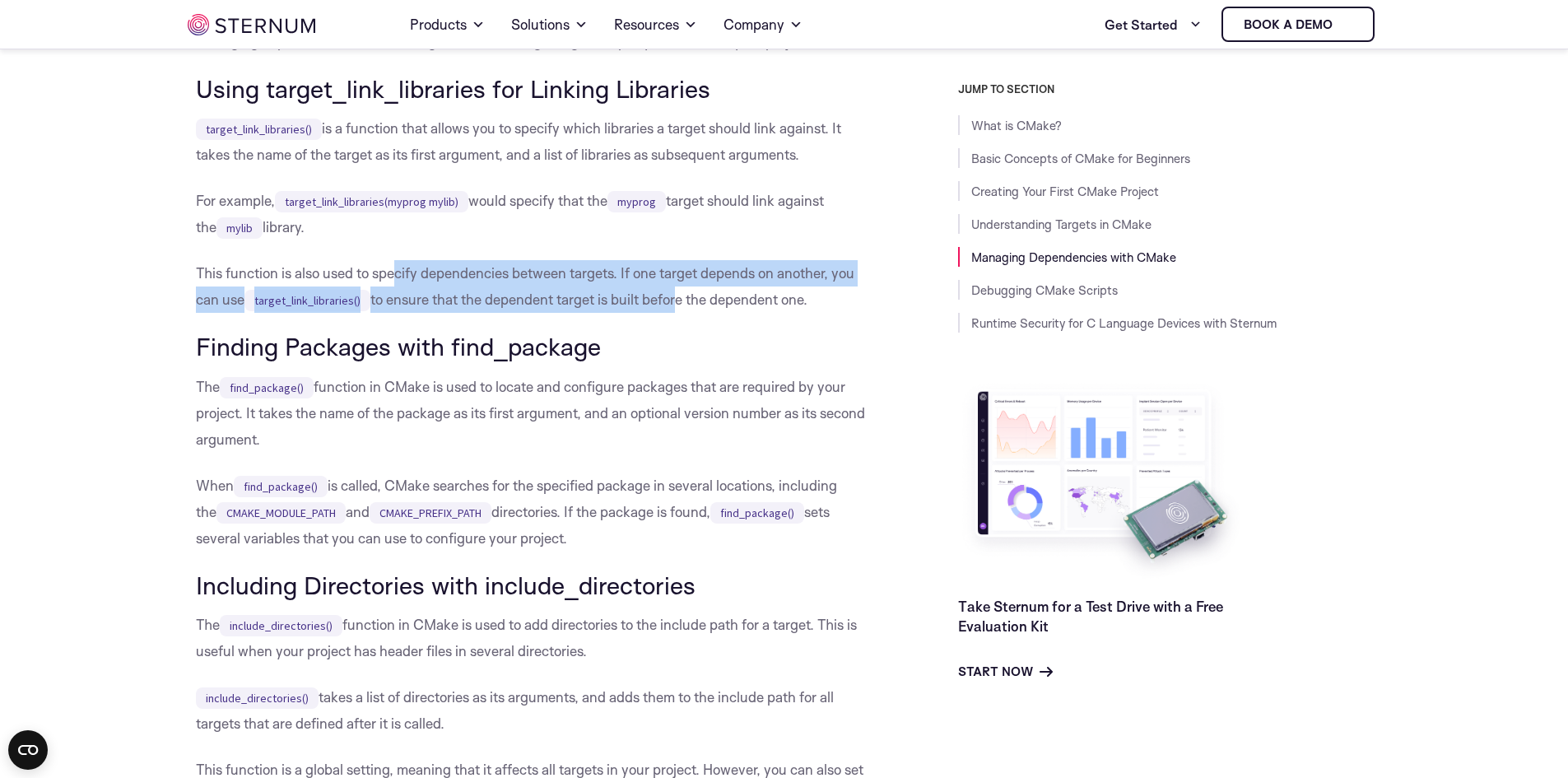
scroll to position [6609, 0]
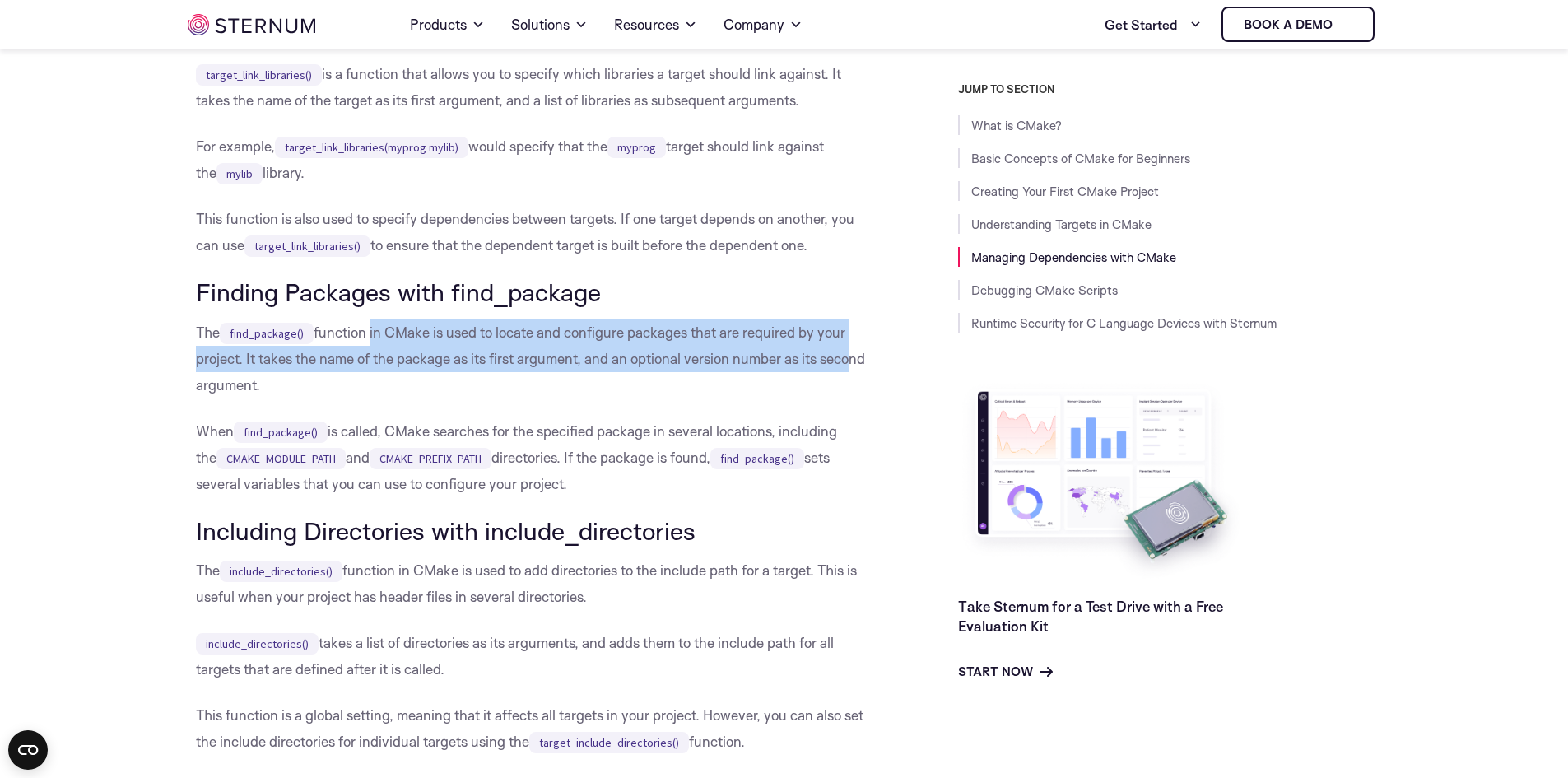
drag, startPoint x: 367, startPoint y: 378, endPoint x: 847, endPoint y: 405, distance: 480.8
click at [847, 399] on p "The find_package() function in CMake is used to locate and configure packages t…" at bounding box center [536, 359] width 680 height 79
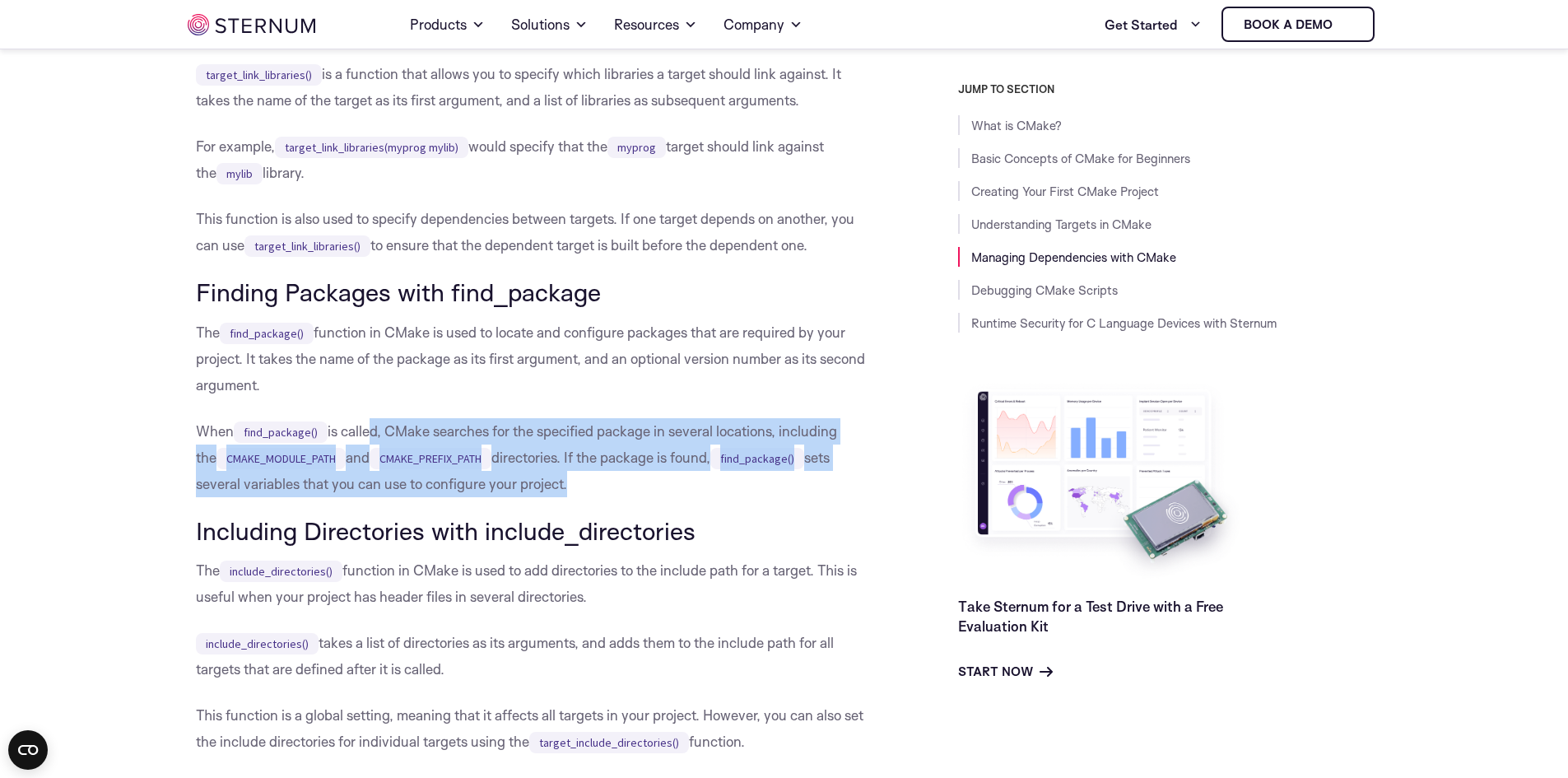
drag, startPoint x: 368, startPoint y: 482, endPoint x: 563, endPoint y: 524, distance: 199.5
click at [563, 497] on p "When find_package() is called, CMake searches for the specified package in seve…" at bounding box center [536, 458] width 680 height 79
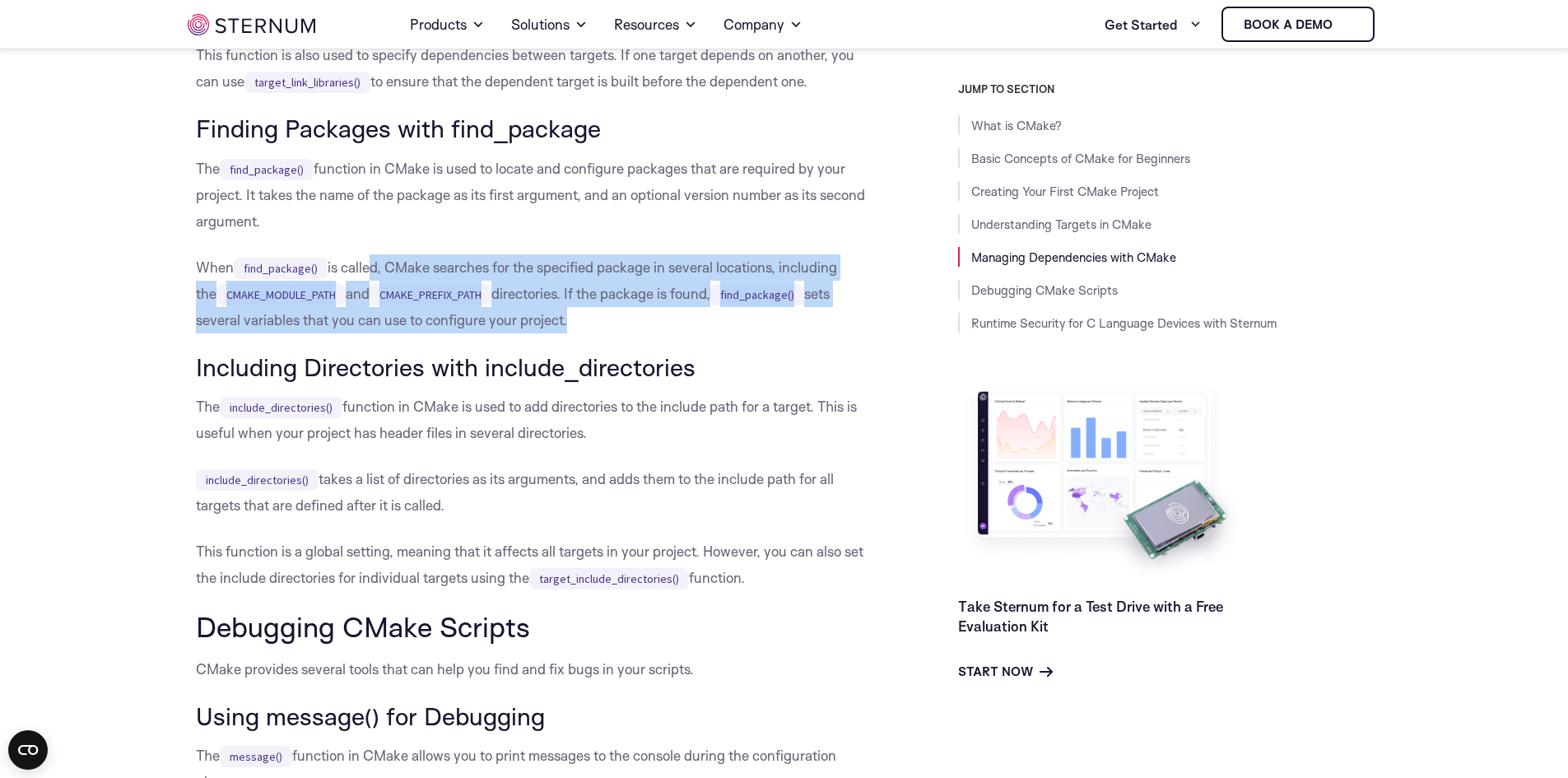
scroll to position [6773, 0]
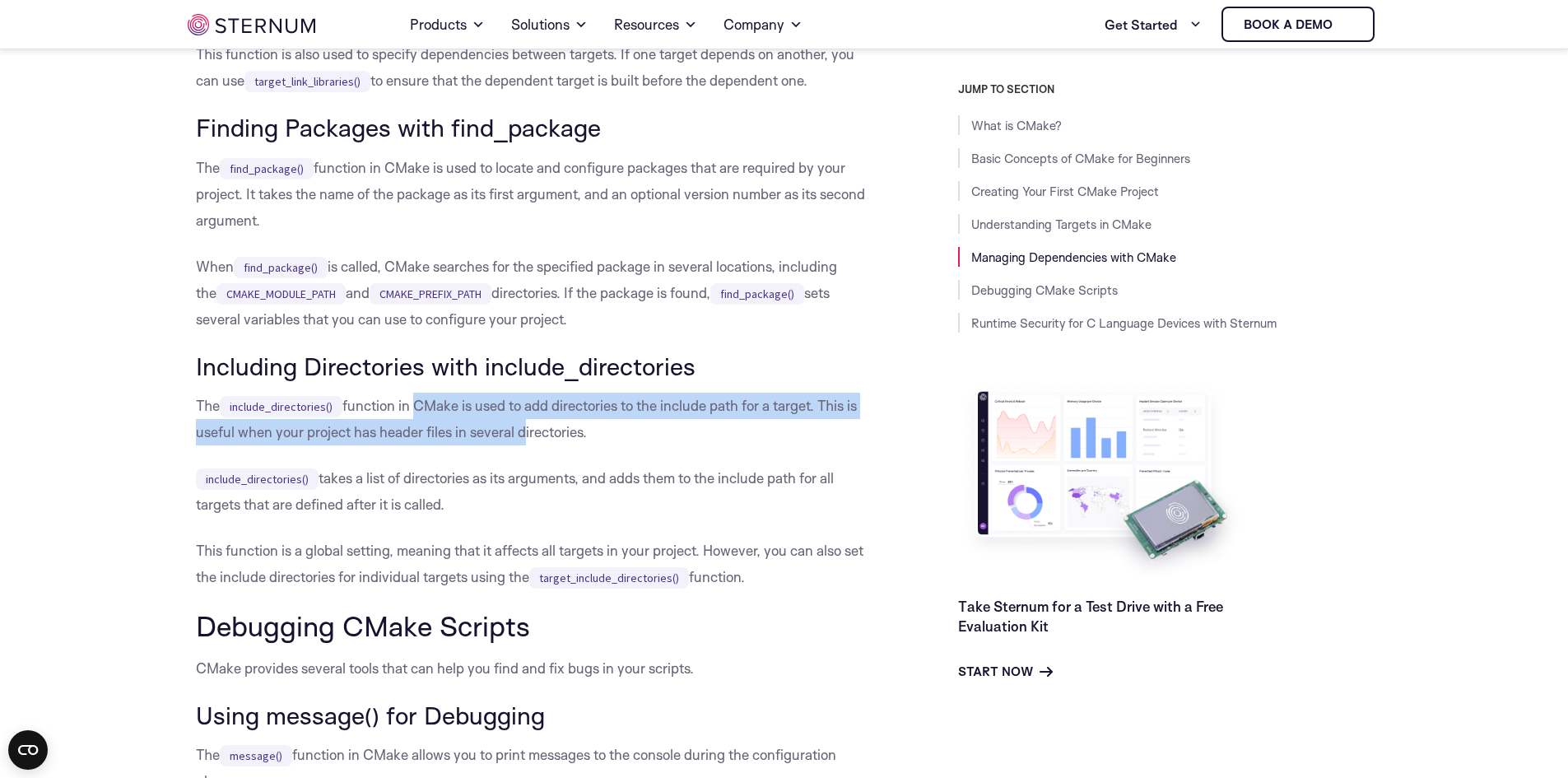
drag, startPoint x: 412, startPoint y: 456, endPoint x: 516, endPoint y: 483, distance: 107.4
click at [516, 445] on p "The include_directories() function in CMake is used to add directories to the i…" at bounding box center [536, 418] width 680 height 53
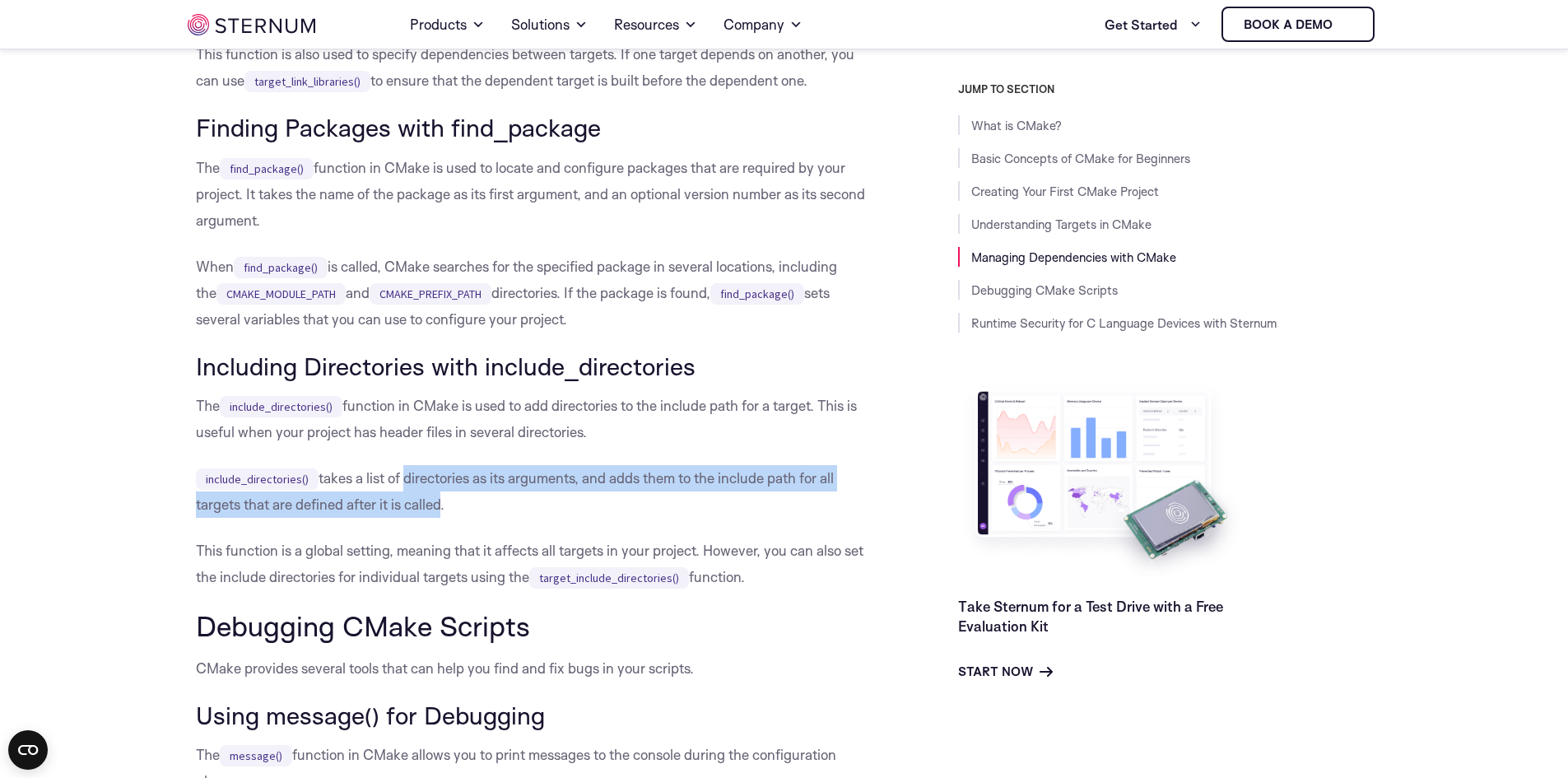
drag, startPoint x: 419, startPoint y: 527, endPoint x: 439, endPoint y: 552, distance: 32.0
click at [439, 517] on p "include_directories() takes a list of directories as its arguments, and adds th…" at bounding box center [536, 491] width 680 height 53
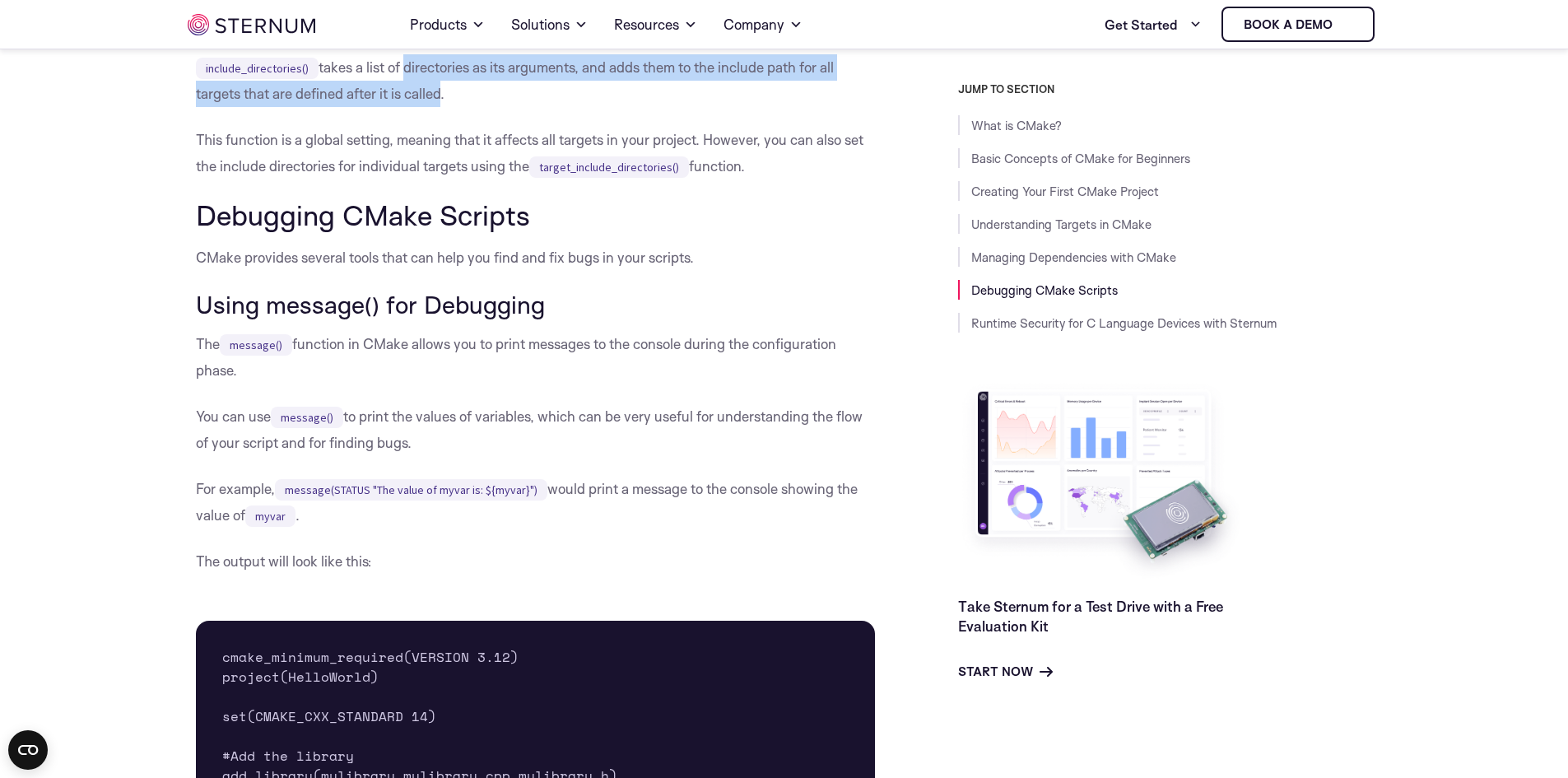
scroll to position [7185, 0]
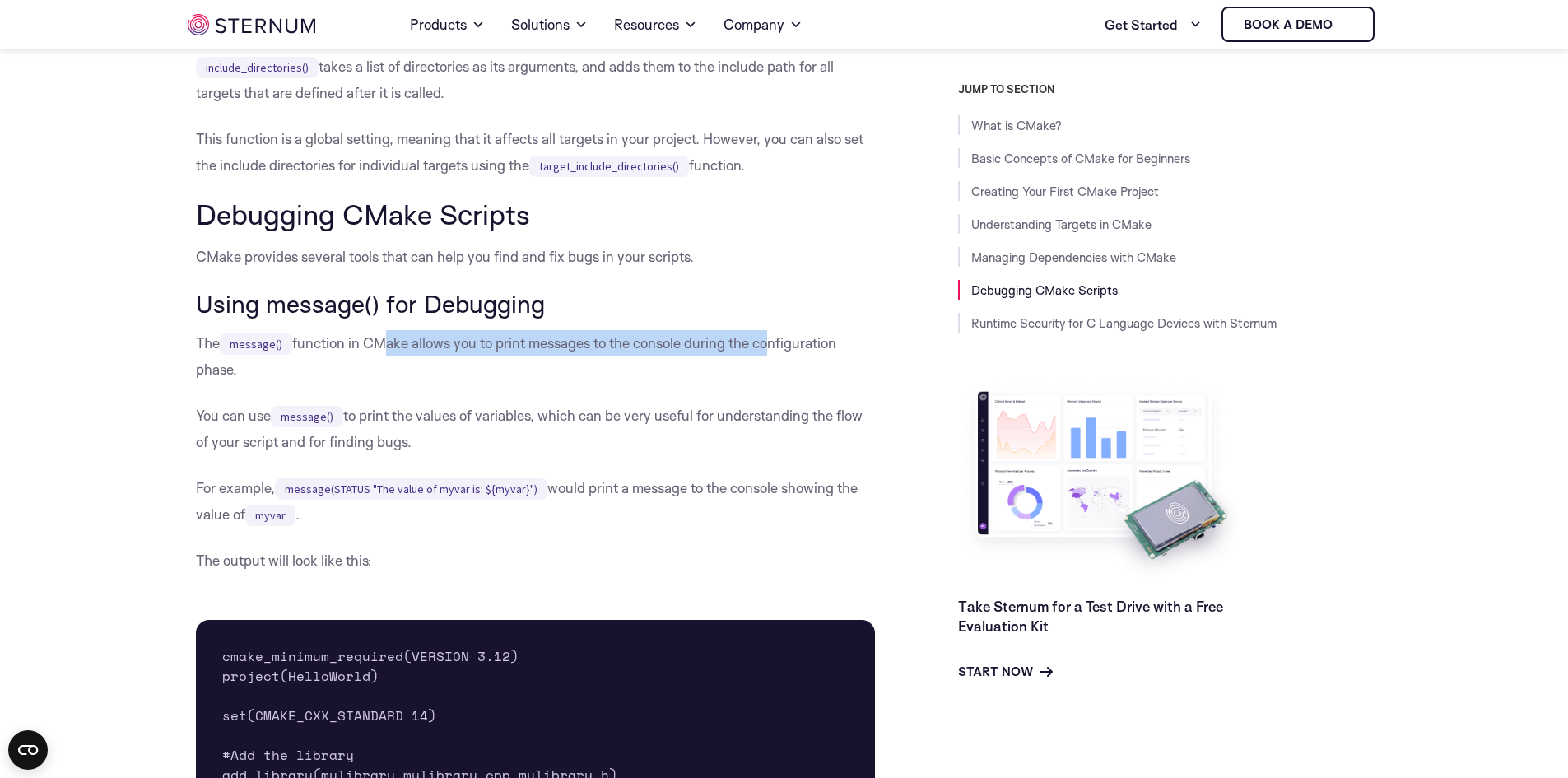
drag, startPoint x: 376, startPoint y: 384, endPoint x: 770, endPoint y: 387, distance: 394.0
click at [770, 383] on p "The message() function in CMake allows you to print messages to the console dur…" at bounding box center [536, 356] width 680 height 53
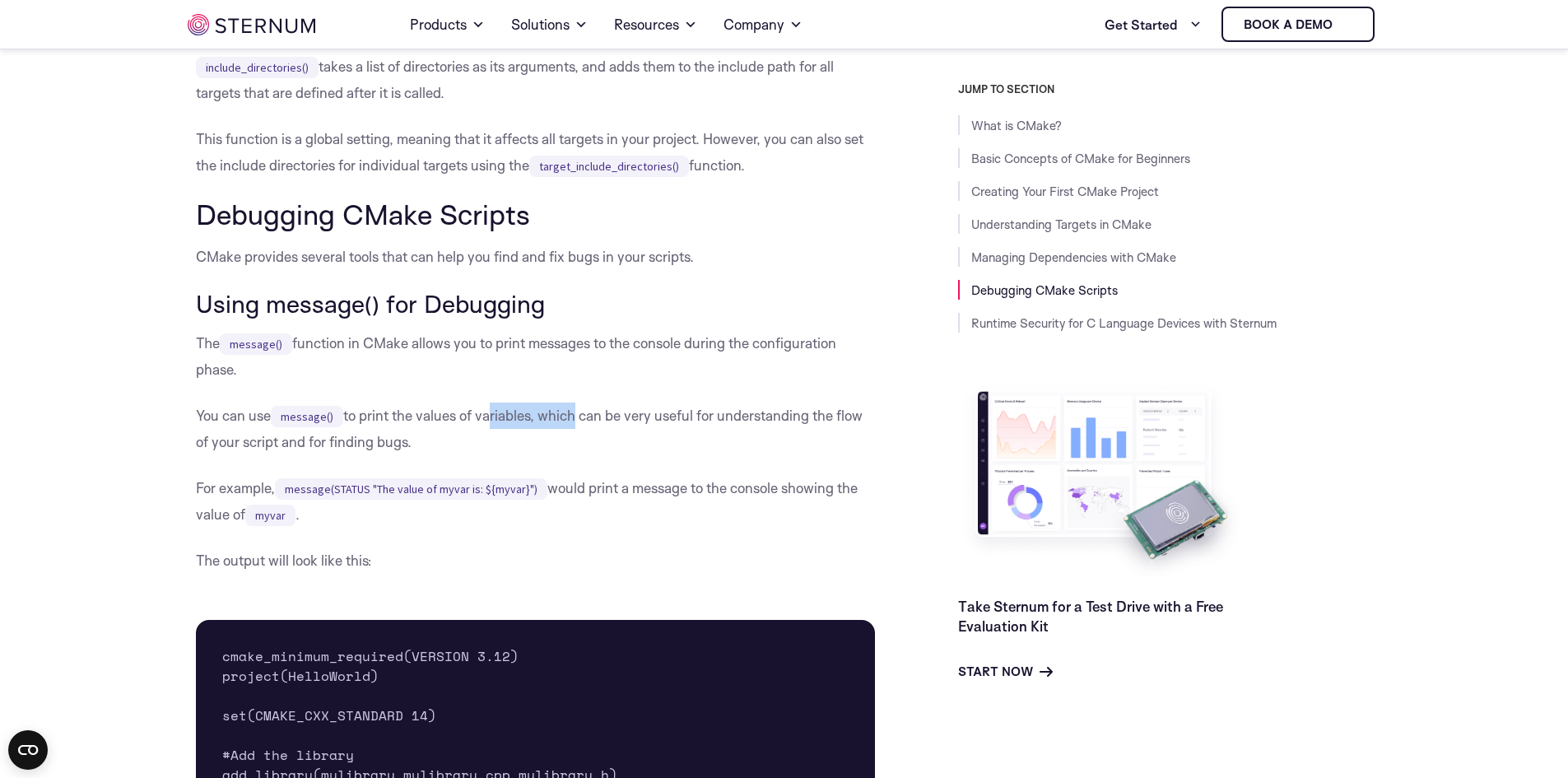
drag, startPoint x: 490, startPoint y: 454, endPoint x: 572, endPoint y: 463, distance: 82.5
click at [572, 455] on p "You can use message() to print the values of variables, which can be very usefu…" at bounding box center [536, 428] width 680 height 53
drag, startPoint x: 603, startPoint y: 528, endPoint x: 776, endPoint y: 534, distance: 173.1
click at [730, 527] on p "For example, message(STATUS "The value of myvar is: ${myvar}") would print a me…" at bounding box center [536, 501] width 680 height 53
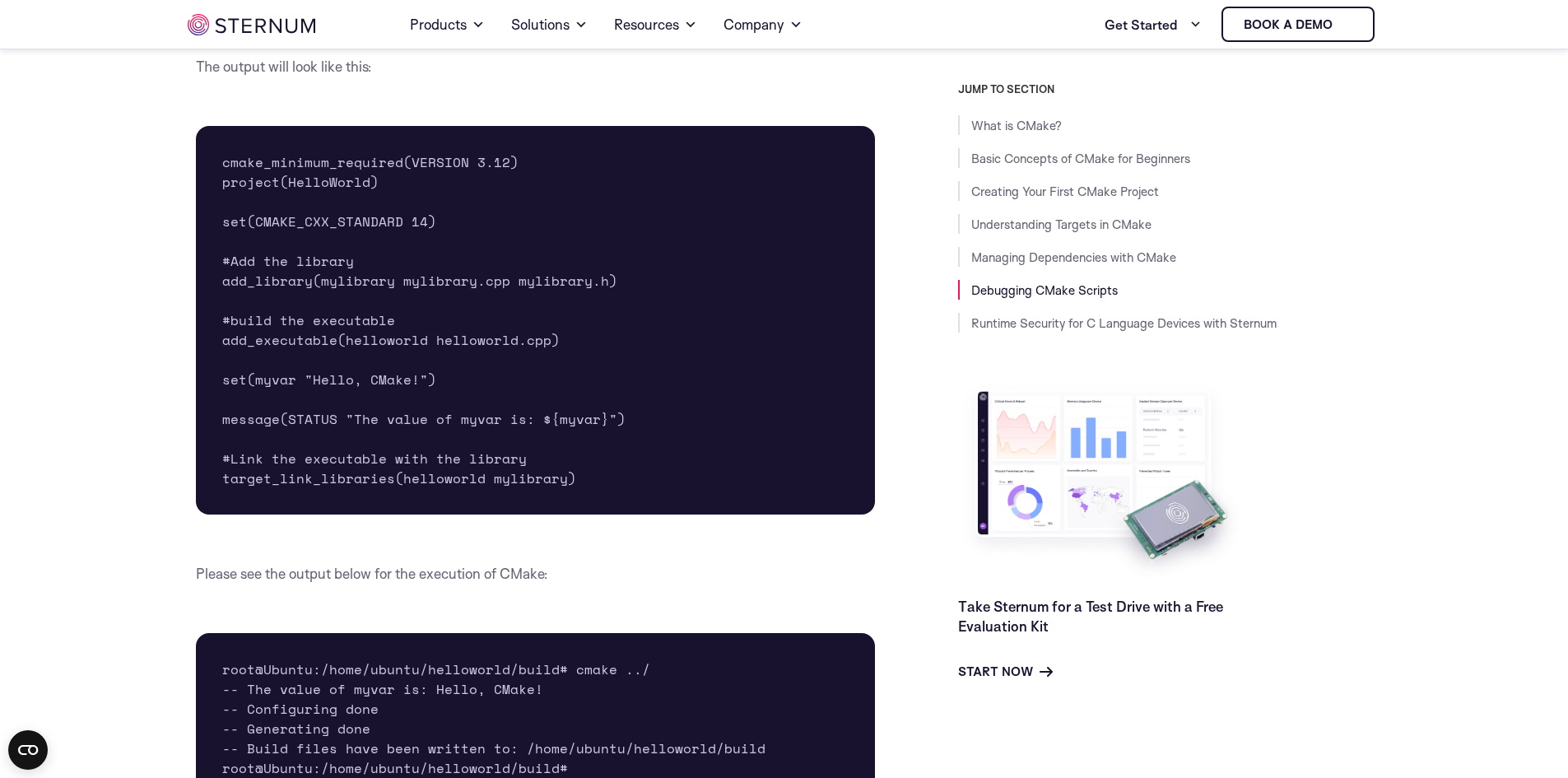
scroll to position [7761, 0]
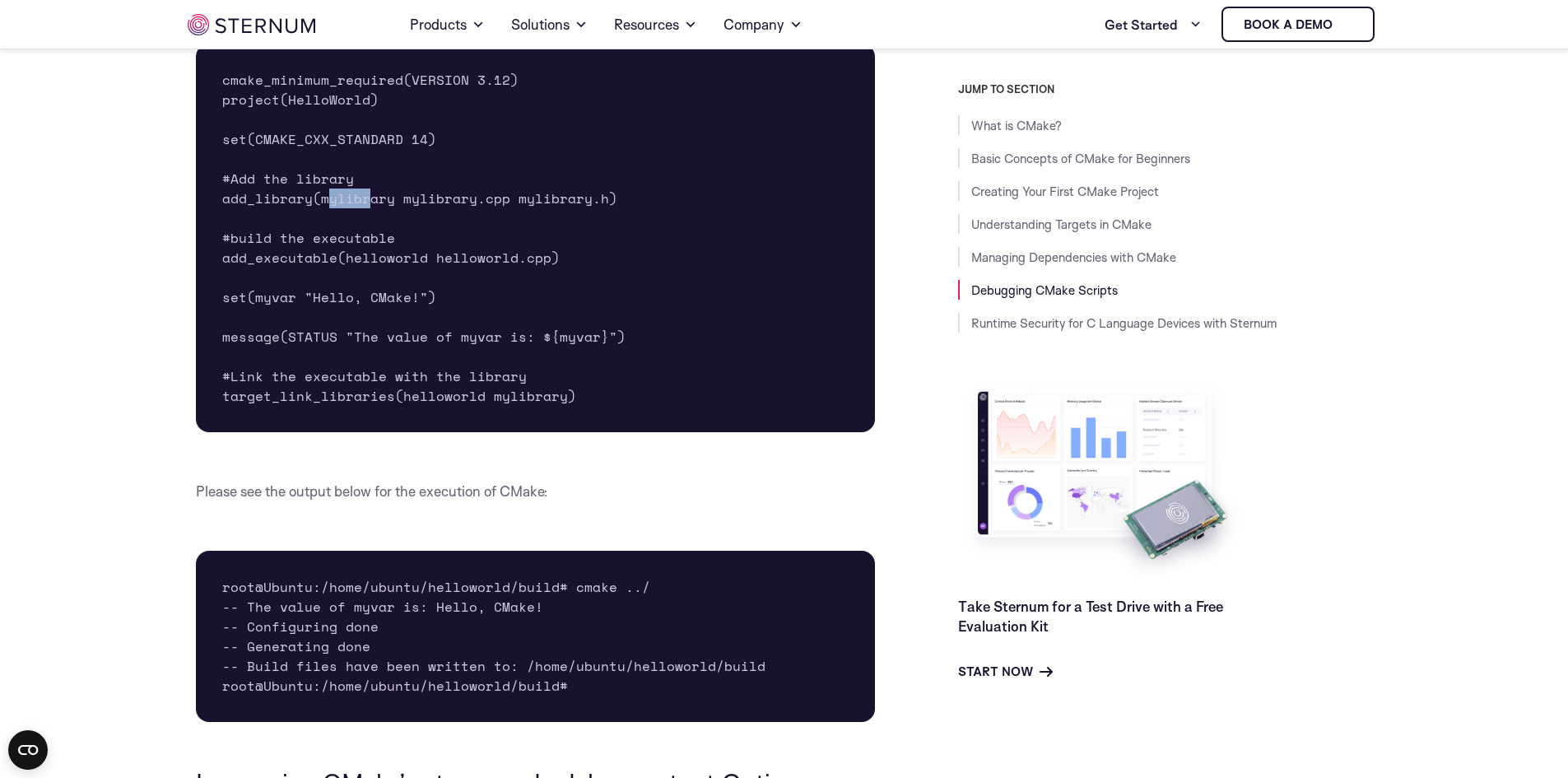
drag, startPoint x: 325, startPoint y: 244, endPoint x: 369, endPoint y: 243, distance: 44.0
click at [369, 243] on pre "cmake_minimum_required(VERSION 3.12) project(HelloWorld) set(CMAKE_CXX_STANDARD…" at bounding box center [536, 237] width 680 height 388
drag, startPoint x: 416, startPoint y: 248, endPoint x: 588, endPoint y: 258, distance: 172.3
click at [588, 258] on pre "cmake_minimum_required(VERSION 3.12) project(HelloWorld) set(CMAKE_CXX_STANDARD…" at bounding box center [536, 237] width 680 height 388
drag, startPoint x: 341, startPoint y: 306, endPoint x: 520, endPoint y: 308, distance: 179.0
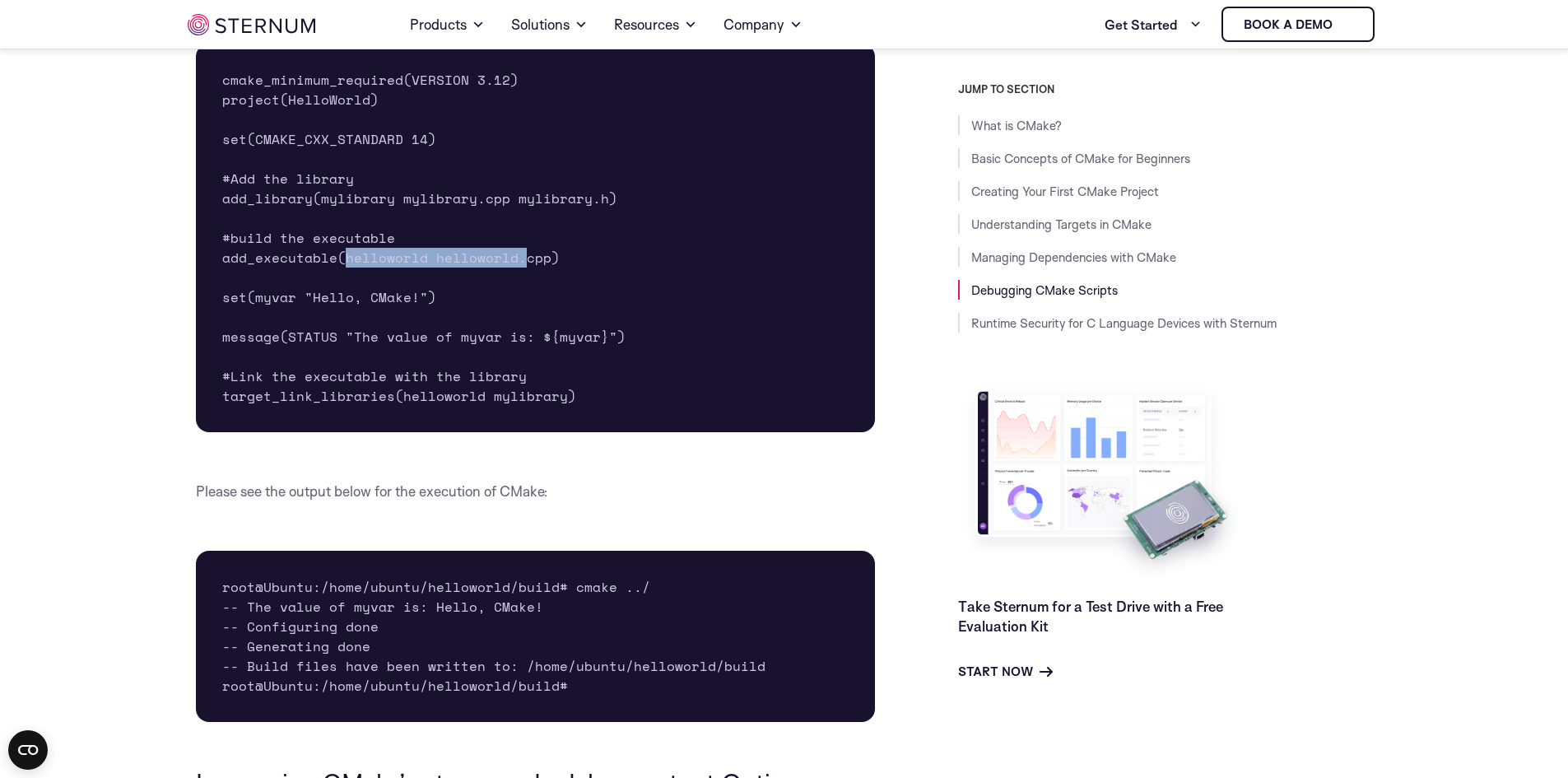
click at [520, 308] on pre "cmake_minimum_required(VERSION 3.12) project(HelloWorld) set(CMAKE_CXX_STANDARD…" at bounding box center [536, 237] width 680 height 388
drag, startPoint x: 292, startPoint y: 345, endPoint x: 430, endPoint y: 352, distance: 138.2
click at [430, 352] on pre "cmake_minimum_required(VERSION 3.12) project(HelloWorld) set(CMAKE_CXX_STANDARD…" at bounding box center [536, 237] width 680 height 388
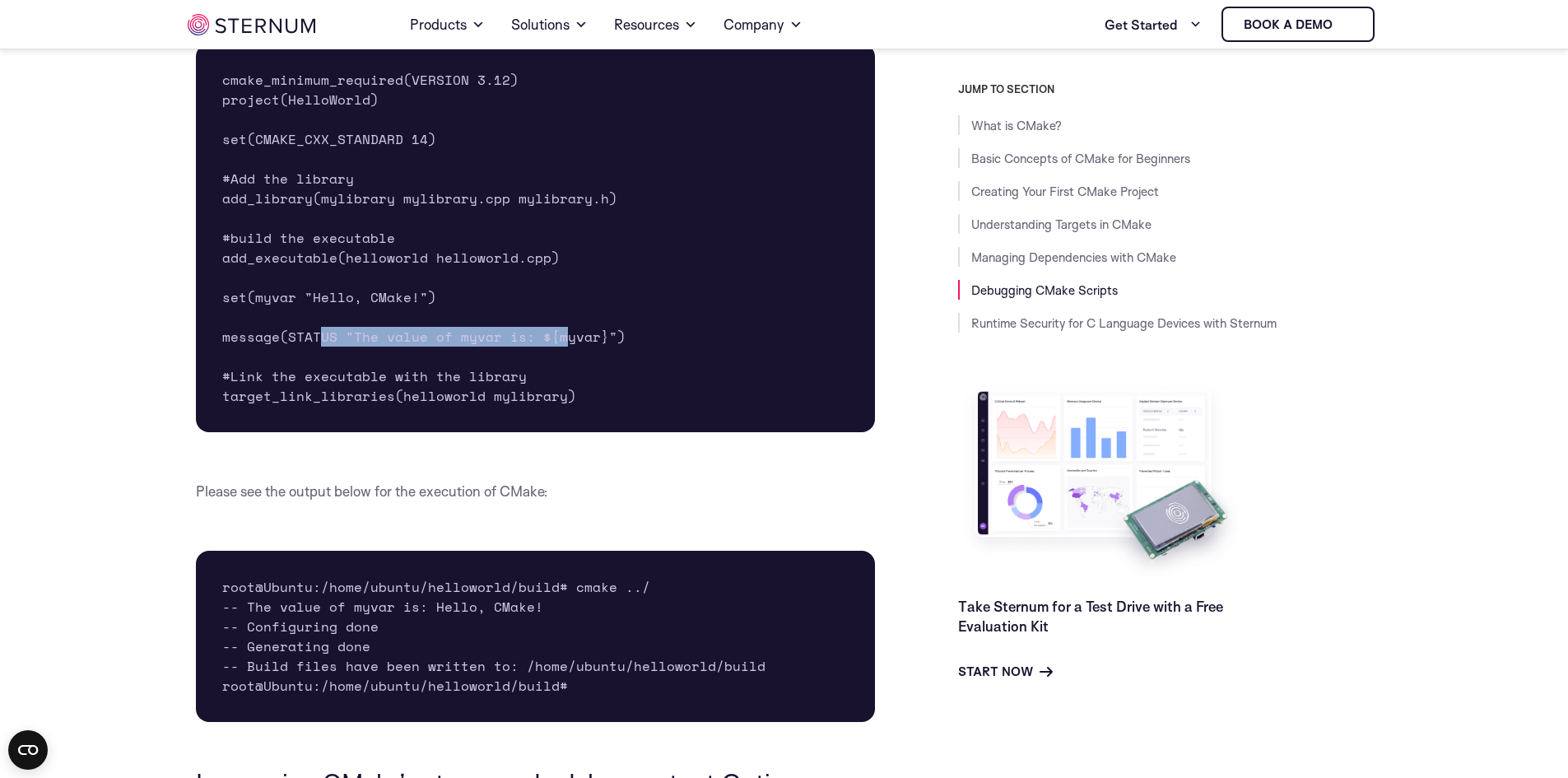
drag, startPoint x: 321, startPoint y: 390, endPoint x: 558, endPoint y: 381, distance: 237.2
click at [558, 381] on pre "cmake_minimum_required(VERSION 3.12) project(HelloWorld) set(CMAKE_CXX_STANDARD…" at bounding box center [536, 237] width 680 height 388
drag, startPoint x: 433, startPoint y: 430, endPoint x: 467, endPoint y: 430, distance: 34.0
click at [467, 430] on pre "cmake_minimum_required(VERSION 3.12) project(HelloWorld) set(CMAKE_CXX_STANDARD…" at bounding box center [536, 237] width 680 height 388
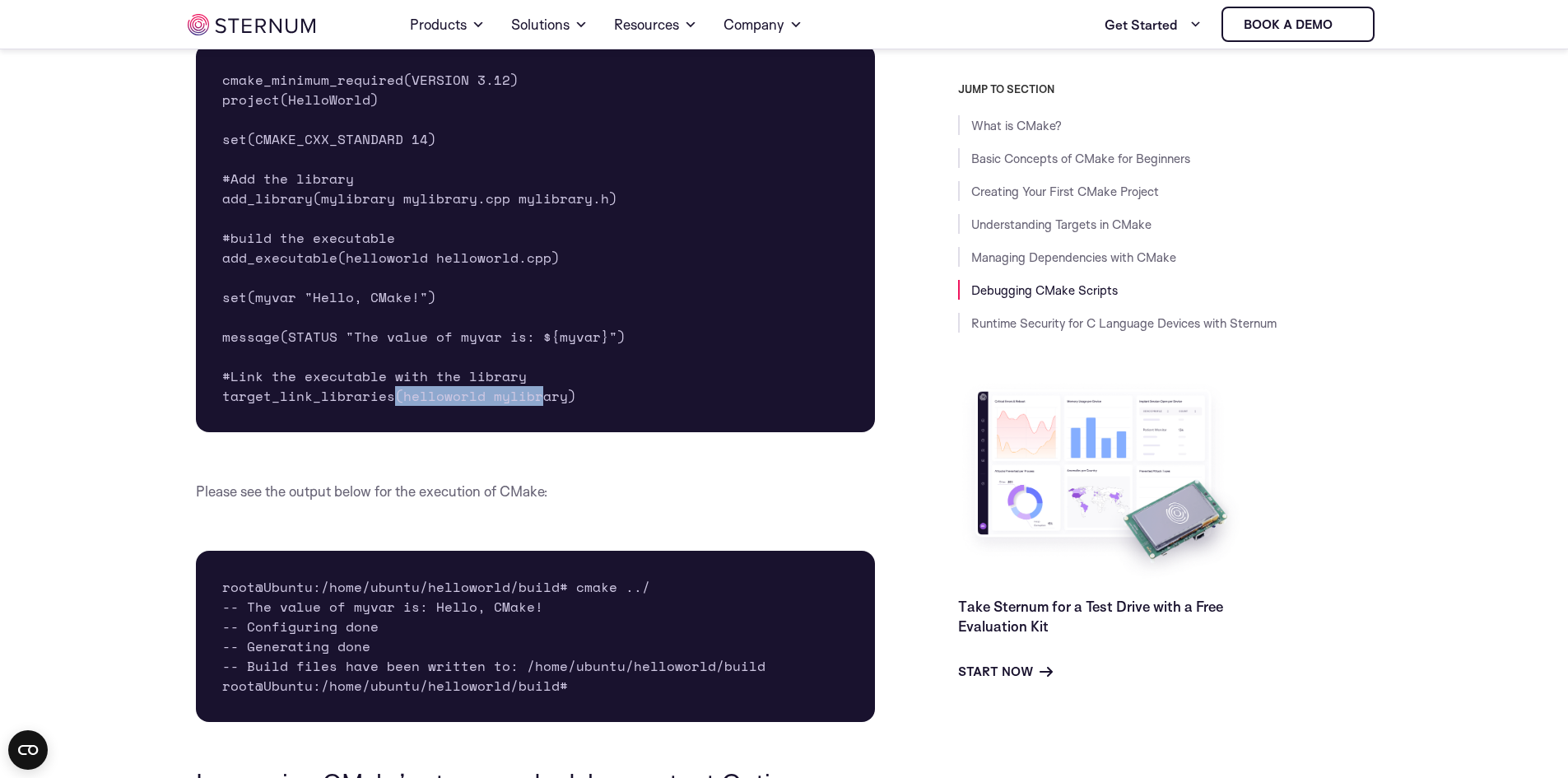
drag, startPoint x: 460, startPoint y: 448, endPoint x: 538, endPoint y: 440, distance: 78.4
click at [537, 432] on pre "cmake_minimum_required(VERSION 3.12) project(HelloWorld) set(CMAKE_CXX_STANDARD…" at bounding box center [536, 237] width 680 height 388
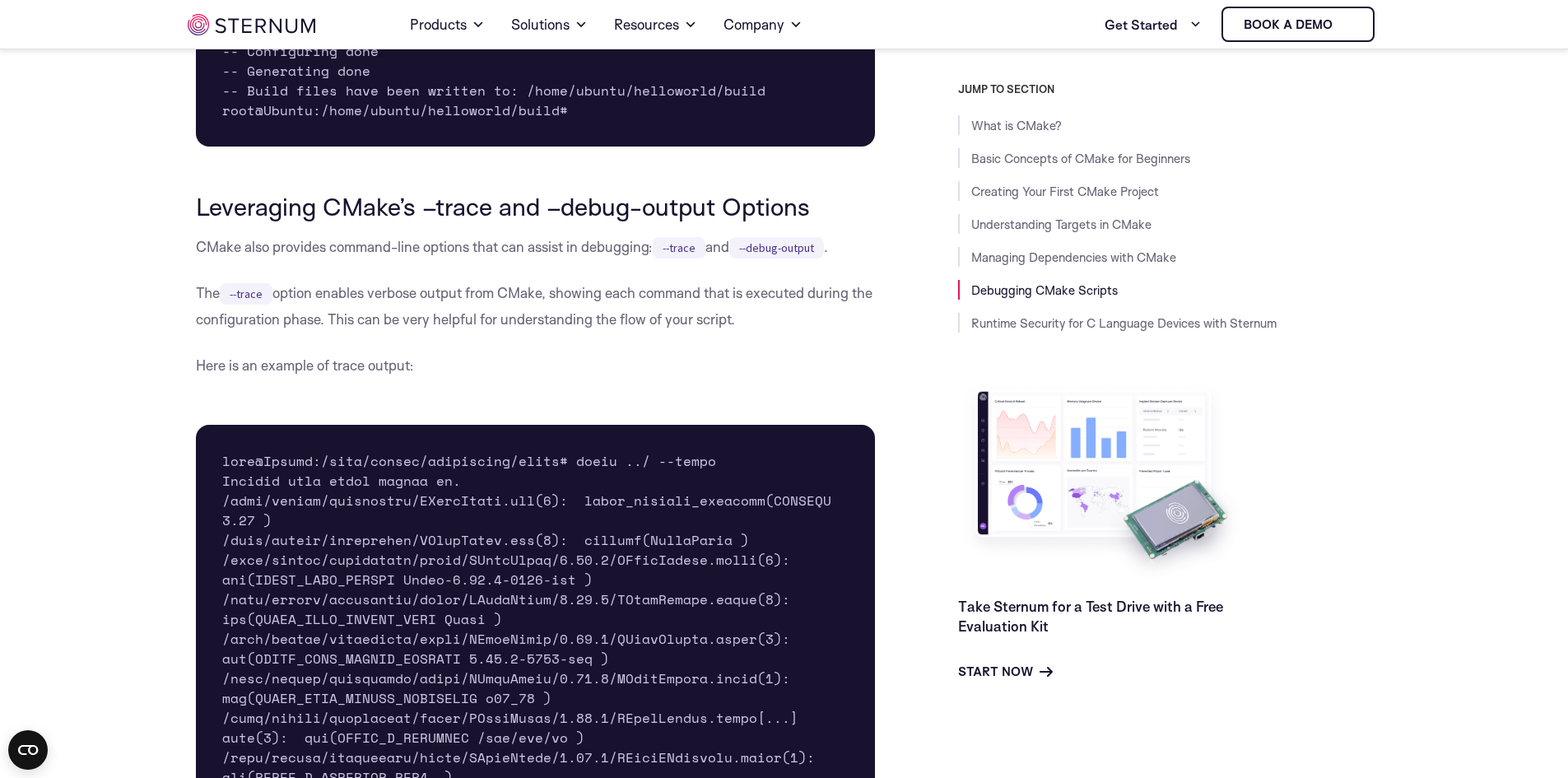
scroll to position [8337, 0]
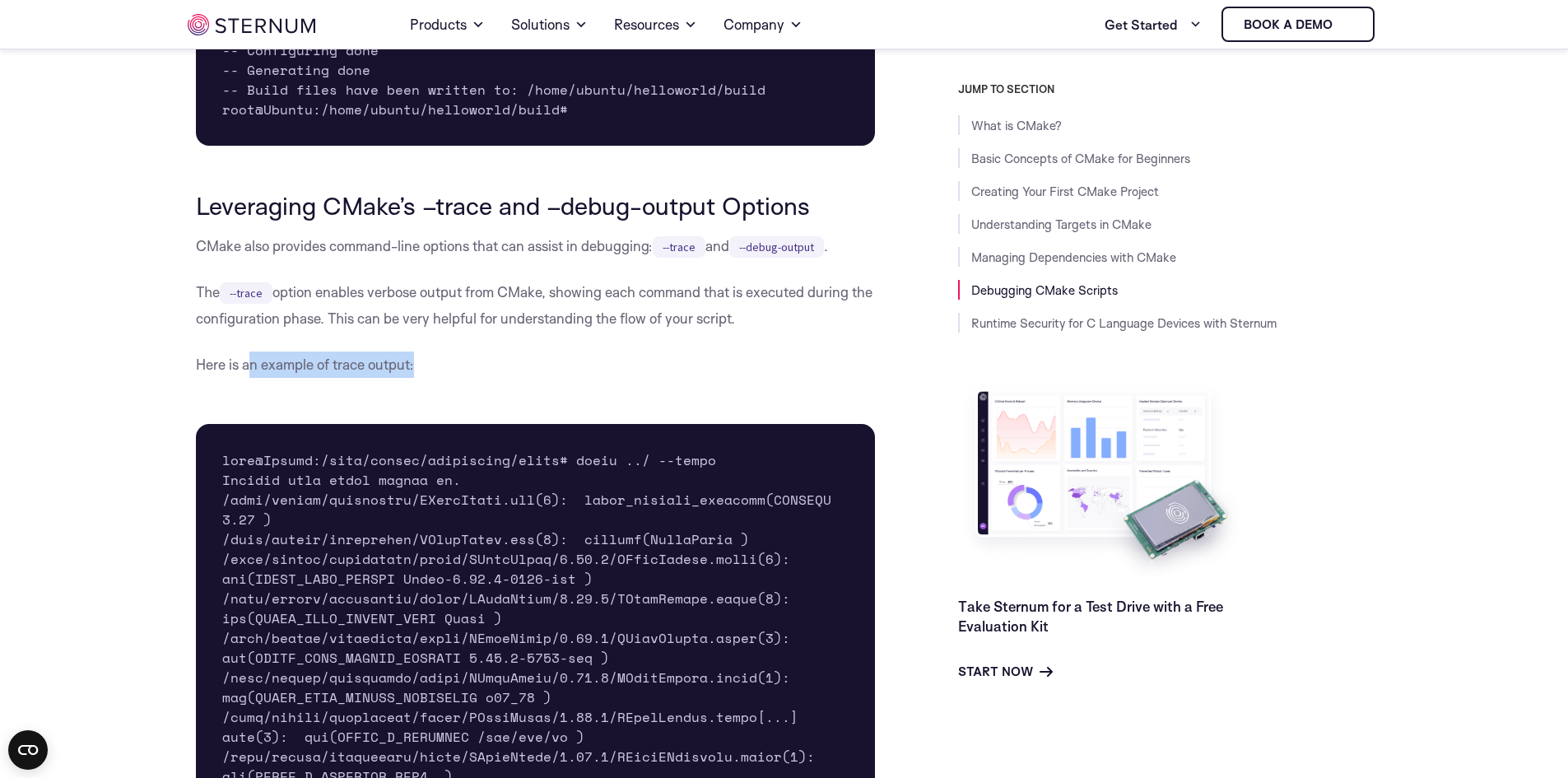
drag, startPoint x: 253, startPoint y: 418, endPoint x: 430, endPoint y: 410, distance: 177.2
click at [430, 377] on p "Here is an example of trace output:" at bounding box center [536, 365] width 680 height 27
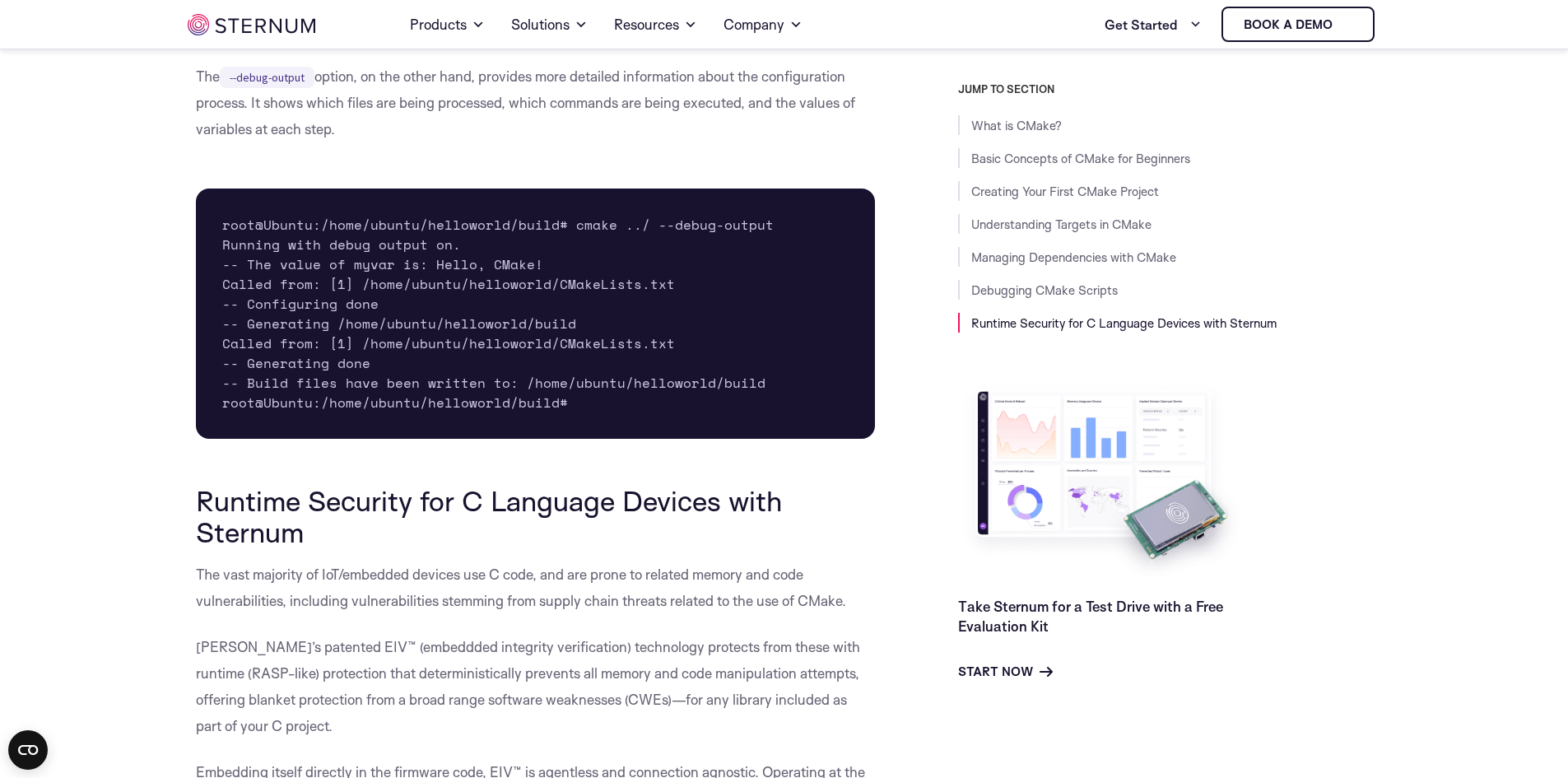
scroll to position [9489, 0]
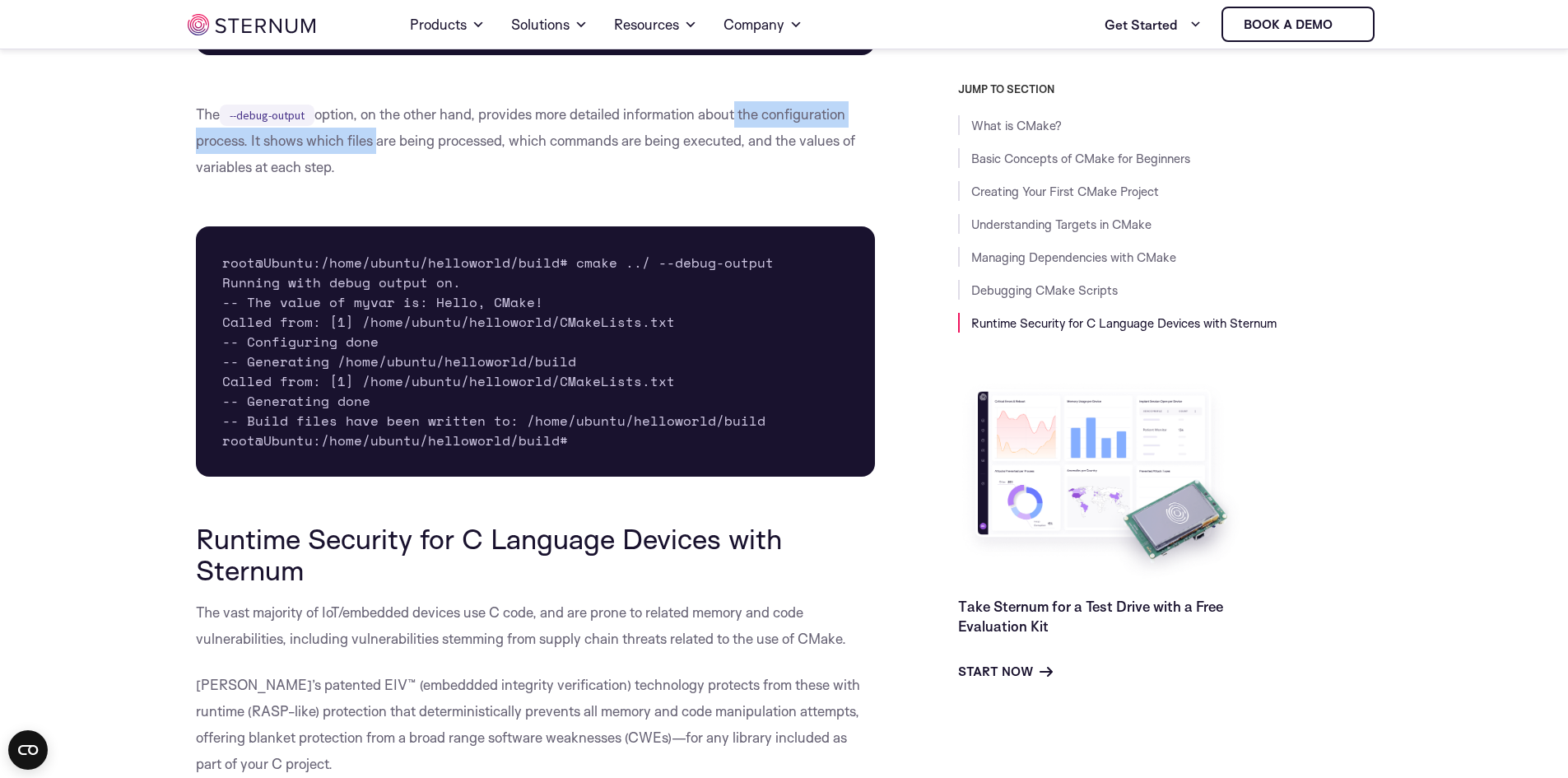
drag, startPoint x: 372, startPoint y: 175, endPoint x: 735, endPoint y: 171, distance: 363.0
click at [735, 171] on p "The --debug-output option, on the other hand, provides more detailed informatio…" at bounding box center [536, 140] width 680 height 79
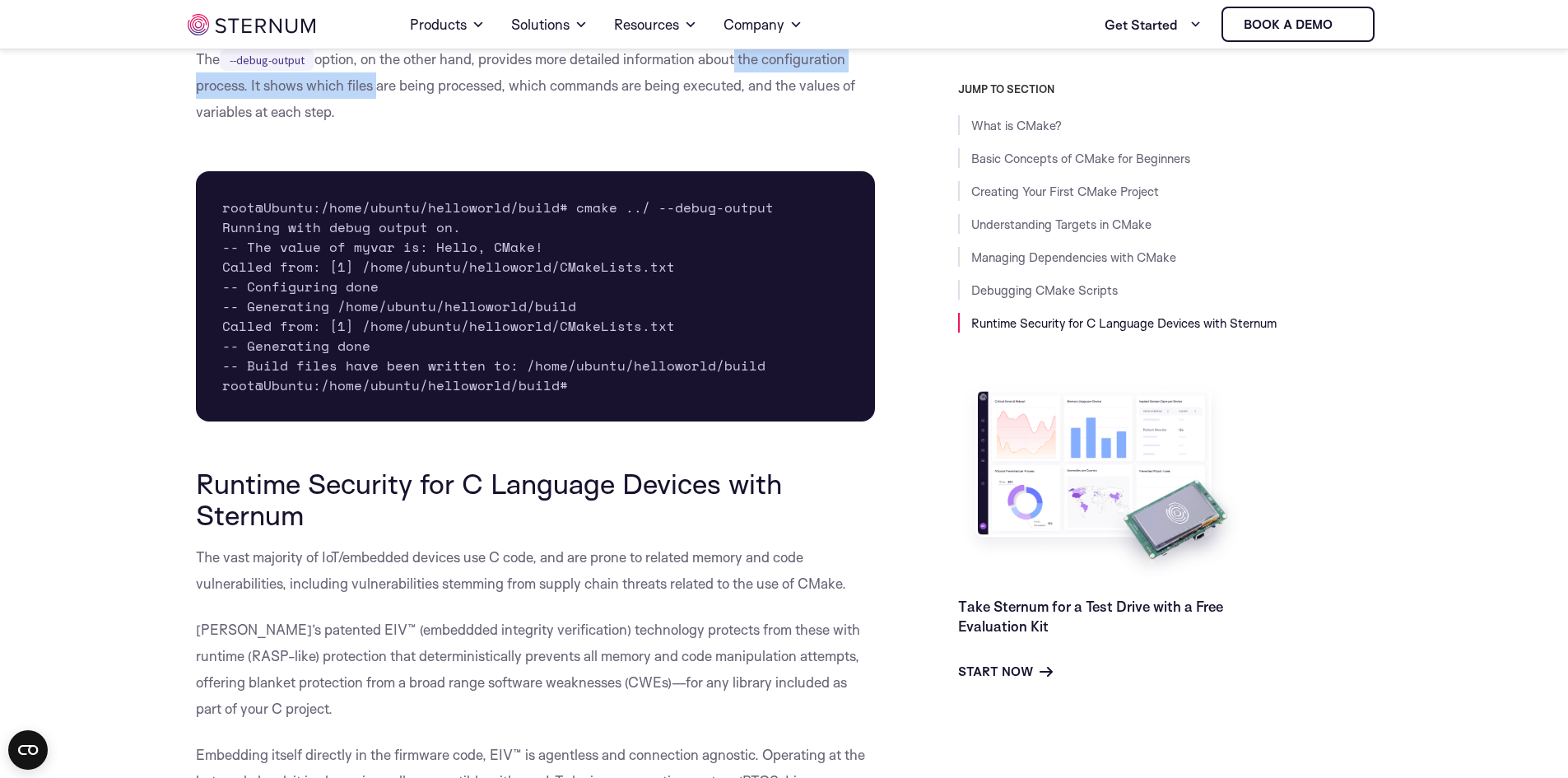
scroll to position [9654, 0]
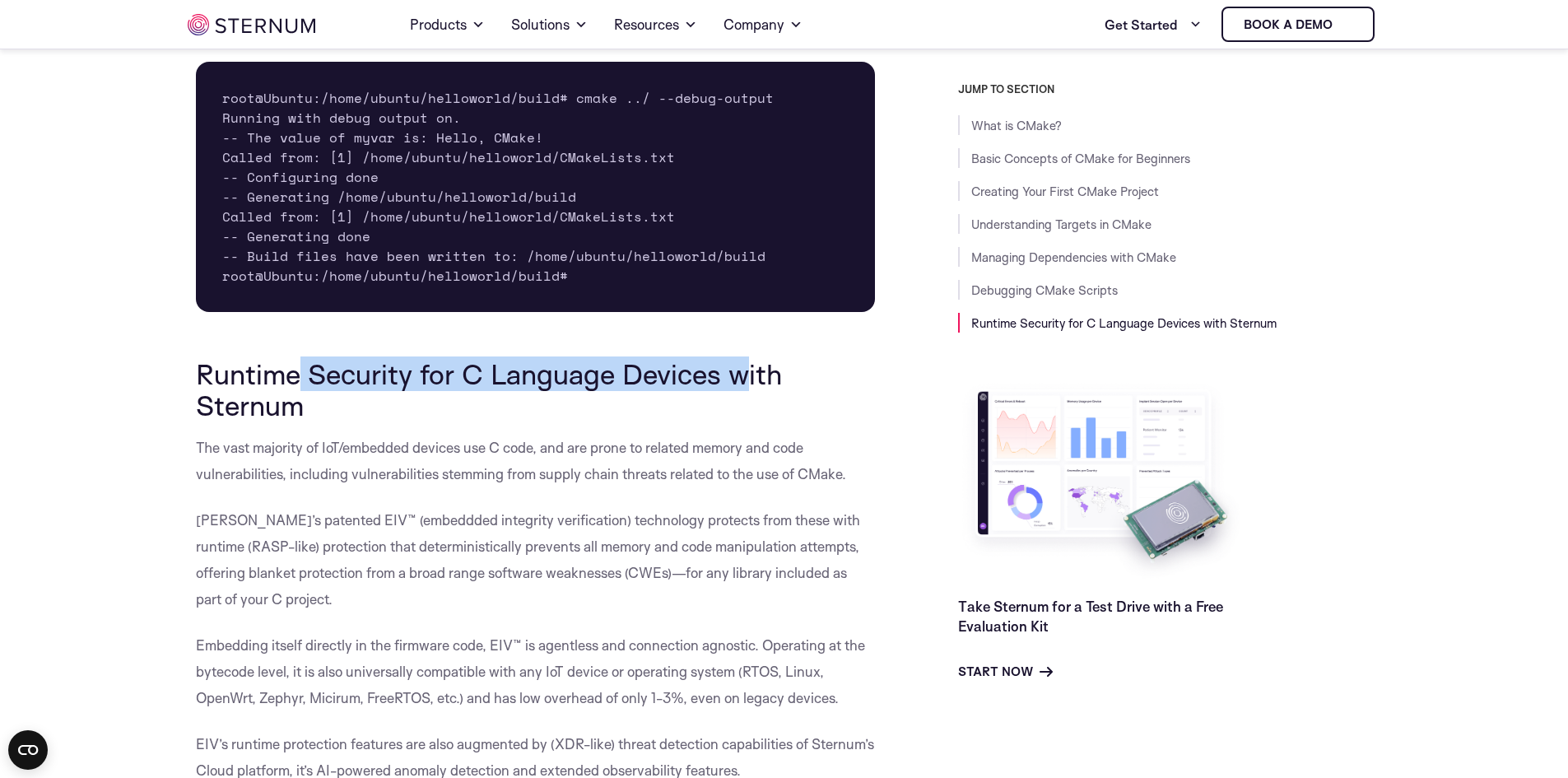
drag, startPoint x: 296, startPoint y: 428, endPoint x: 743, endPoint y: 428, distance: 447.0
click at [743, 421] on h2 "Runtime Security for C Language Devices with Sternum" at bounding box center [536, 389] width 680 height 63
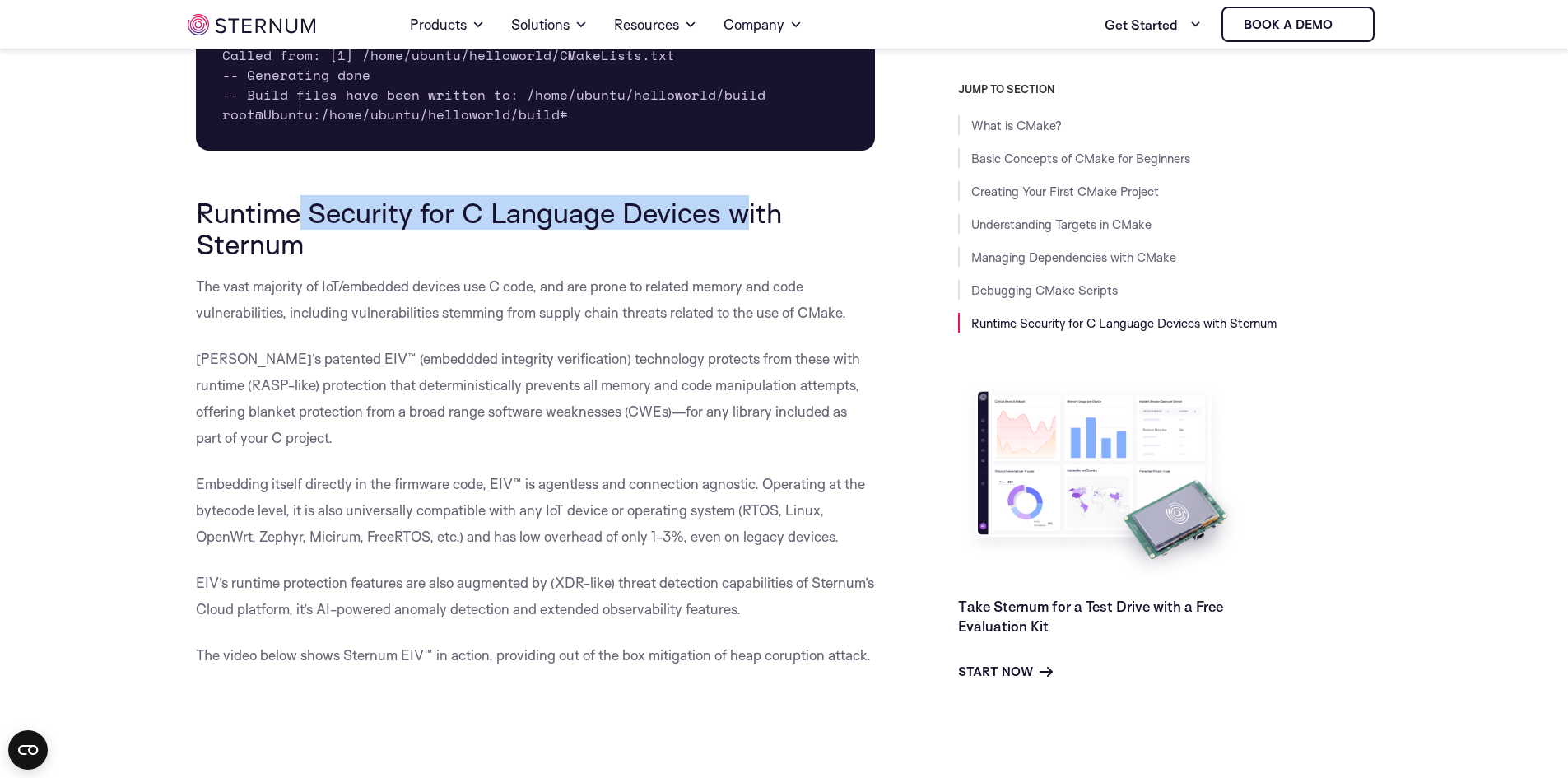
scroll to position [9819, 0]
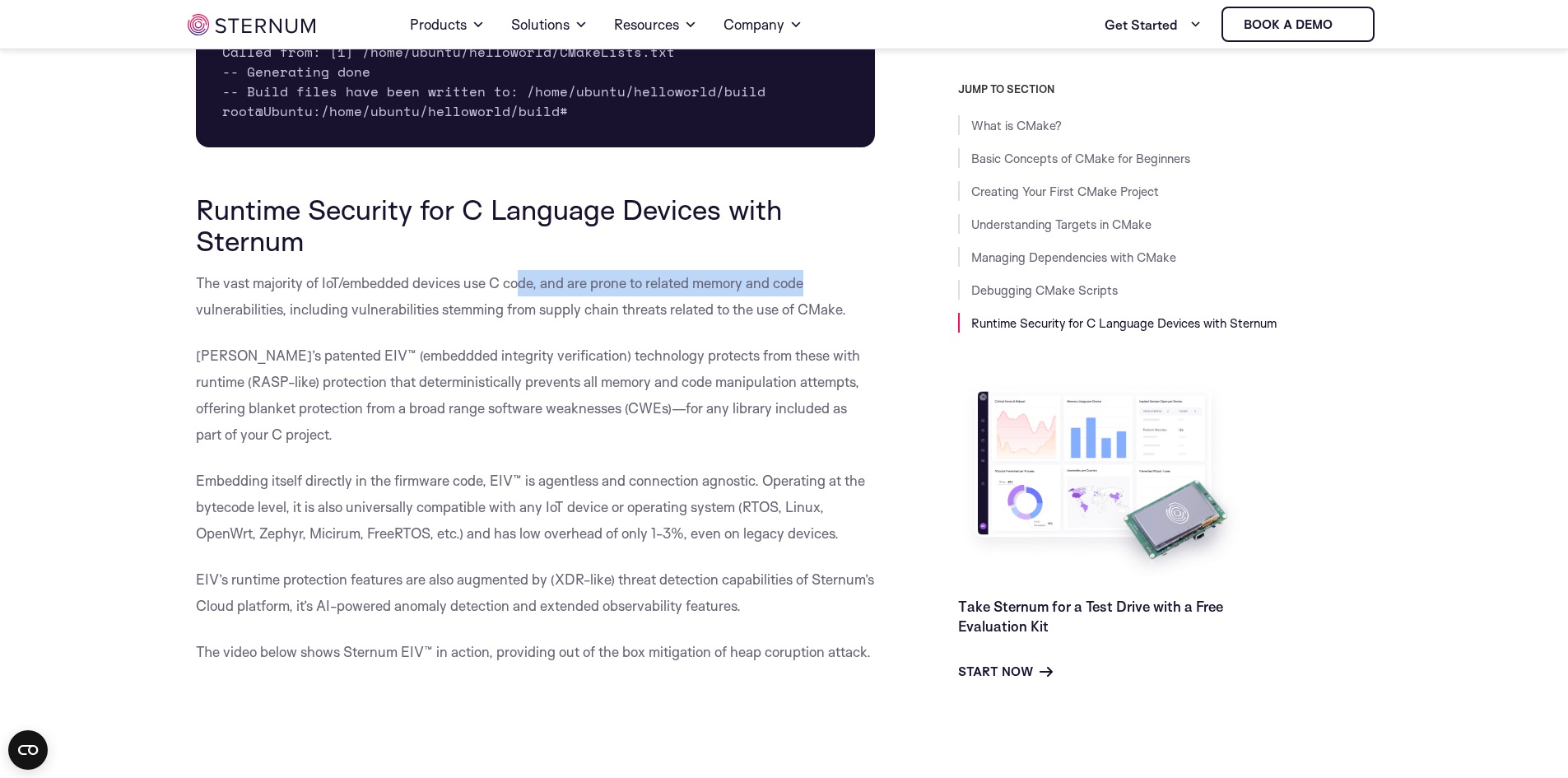
drag, startPoint x: 518, startPoint y: 325, endPoint x: 800, endPoint y: 322, distance: 282.0
click at [808, 322] on p "The vast majority of IoT/embedded devices use C code, and are prone to related …" at bounding box center [536, 296] width 680 height 53
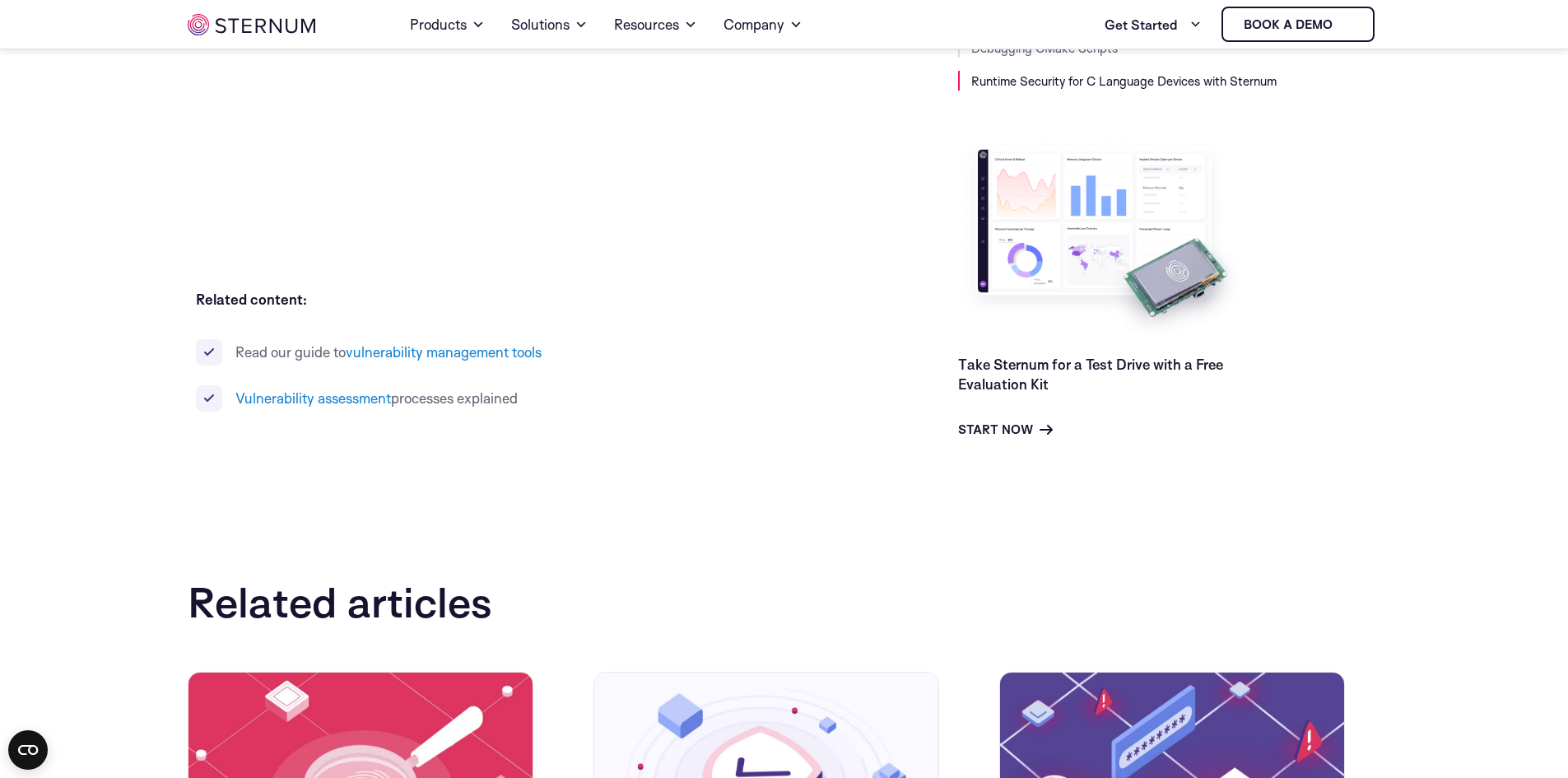
scroll to position [10641, 0]
